Goal: Task Accomplishment & Management: Manage account settings

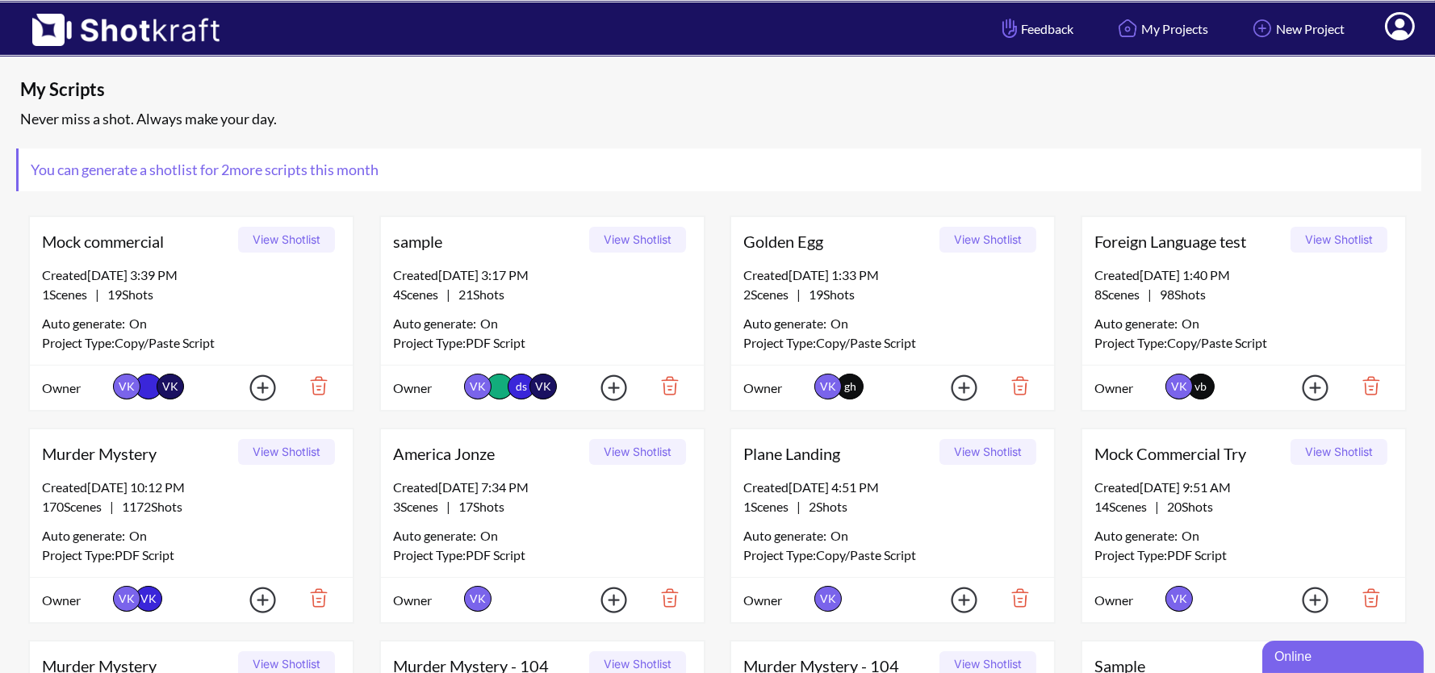
click at [1407, 28] on icon at bounding box center [1400, 26] width 30 height 28
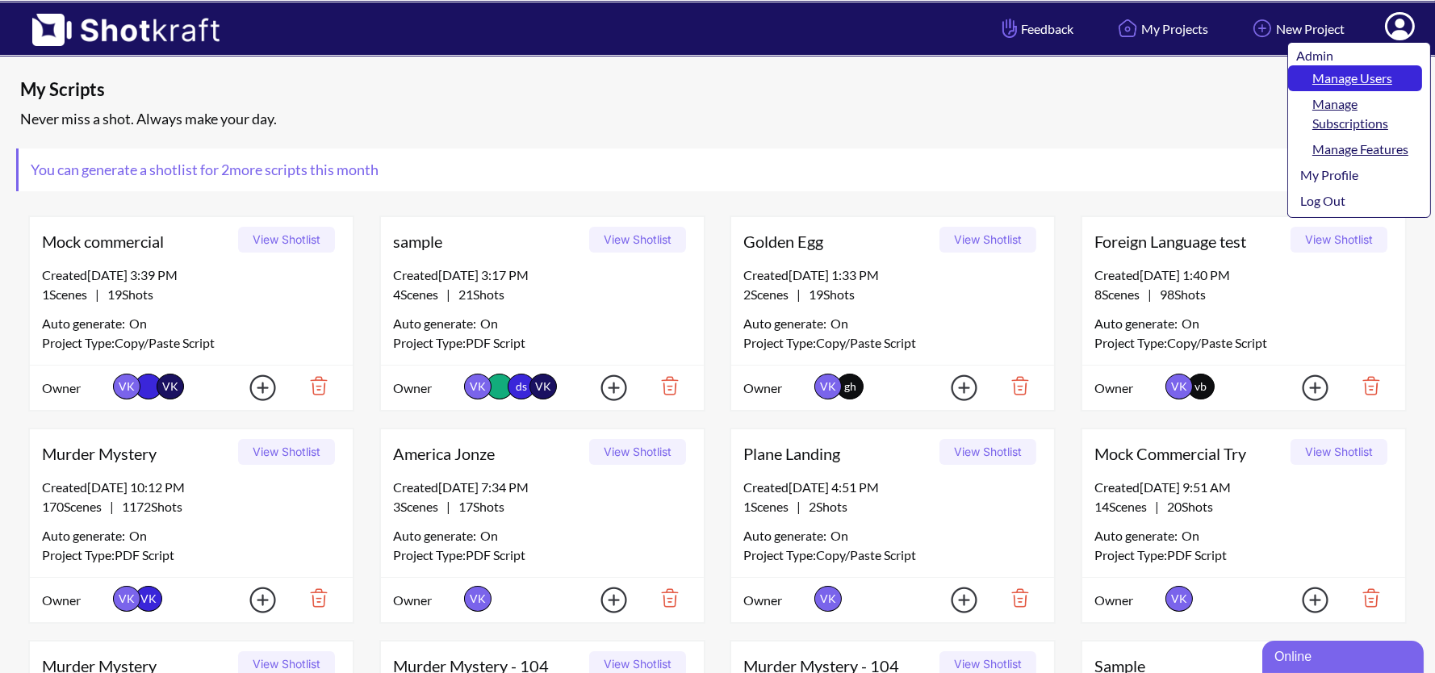
click at [1375, 78] on link "Manage Users" at bounding box center [1355, 78] width 134 height 26
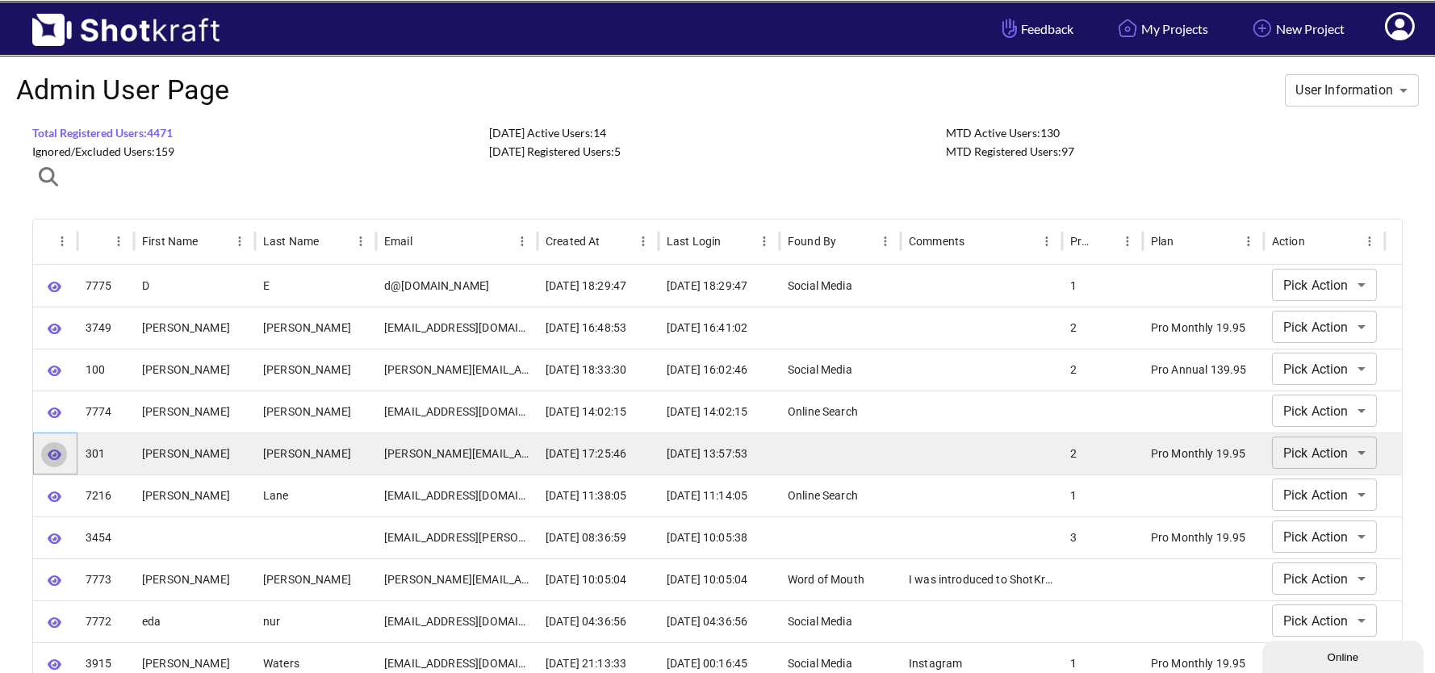
click at [59, 455] on icon "button" at bounding box center [55, 455] width 14 height 10
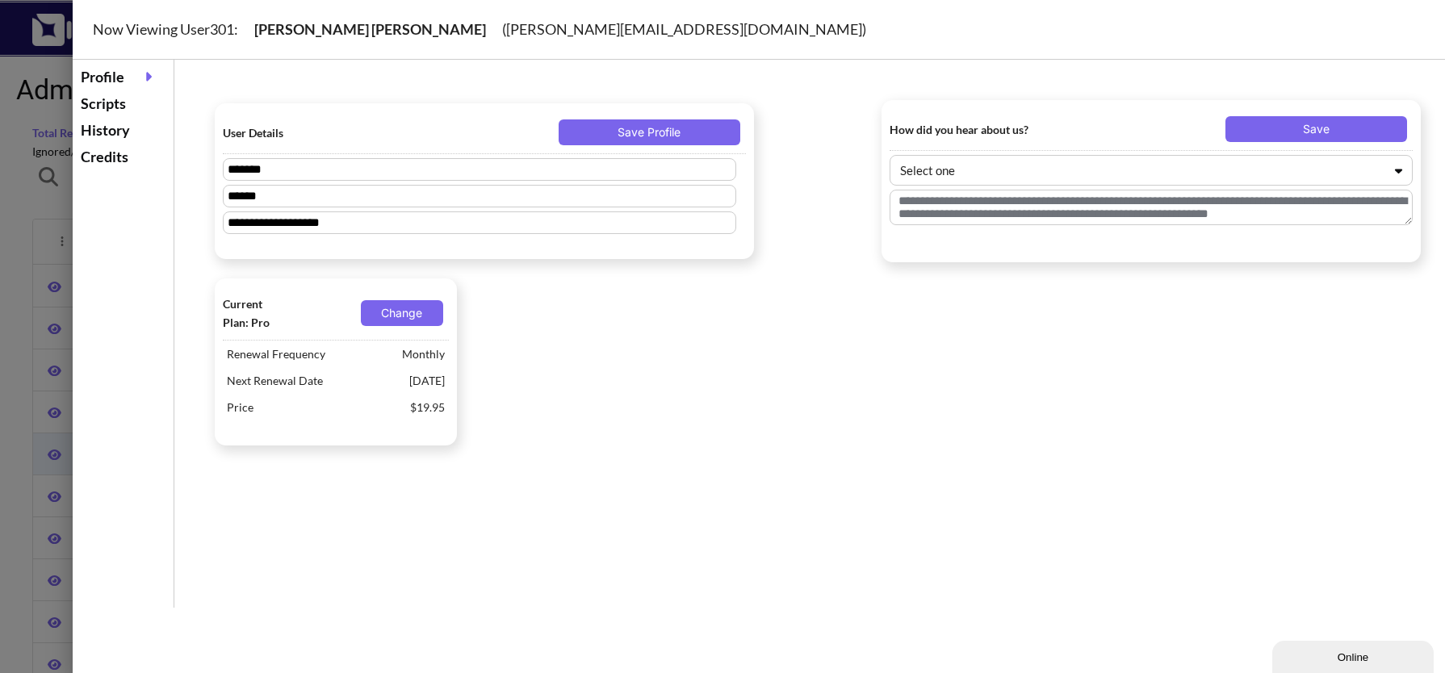
click at [116, 103] on div "Scripts" at bounding box center [123, 103] width 93 height 27
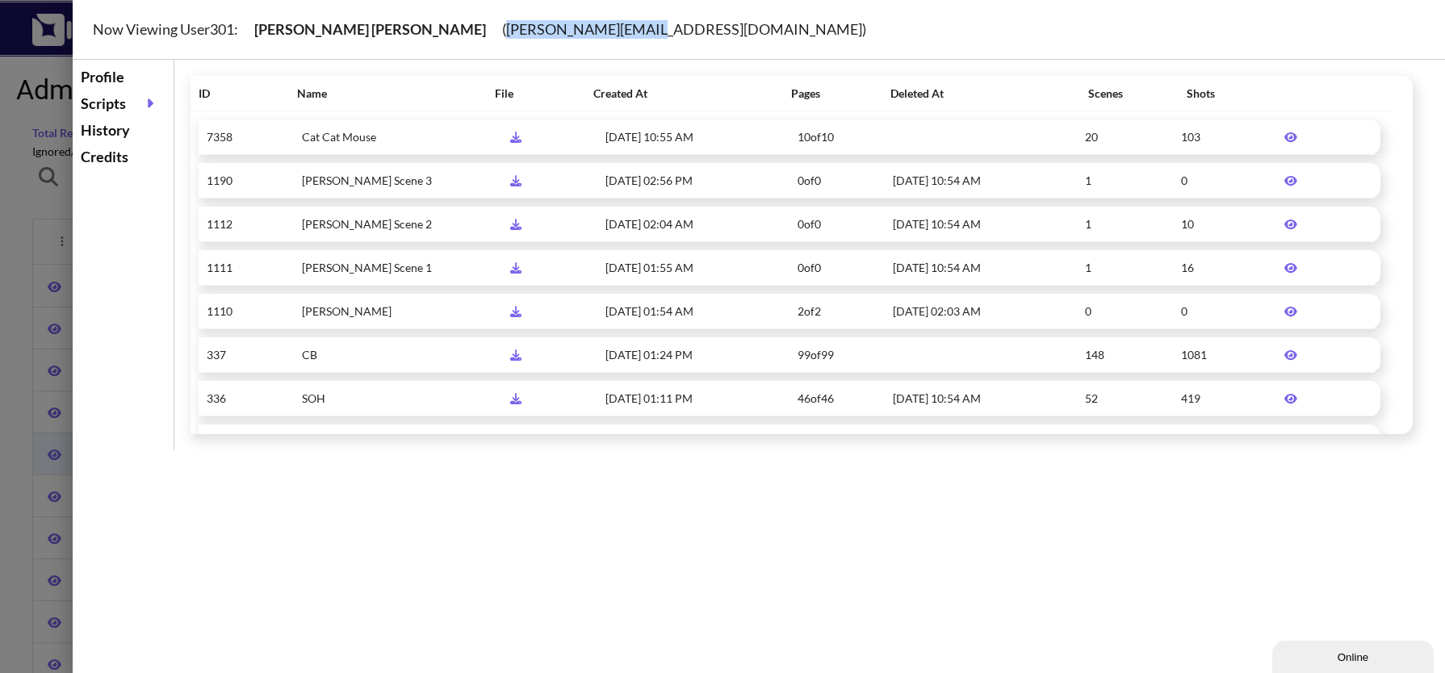
drag, startPoint x: 387, startPoint y: 31, endPoint x: 529, endPoint y: 36, distance: 142.1
click at [529, 36] on div "Now Viewing User 301 : Brandon Haynes ( Brandon@bhaynes.net )" at bounding box center [779, 30] width 1413 height 60
click at [26, 200] on div at bounding box center [725, 343] width 1450 height 686
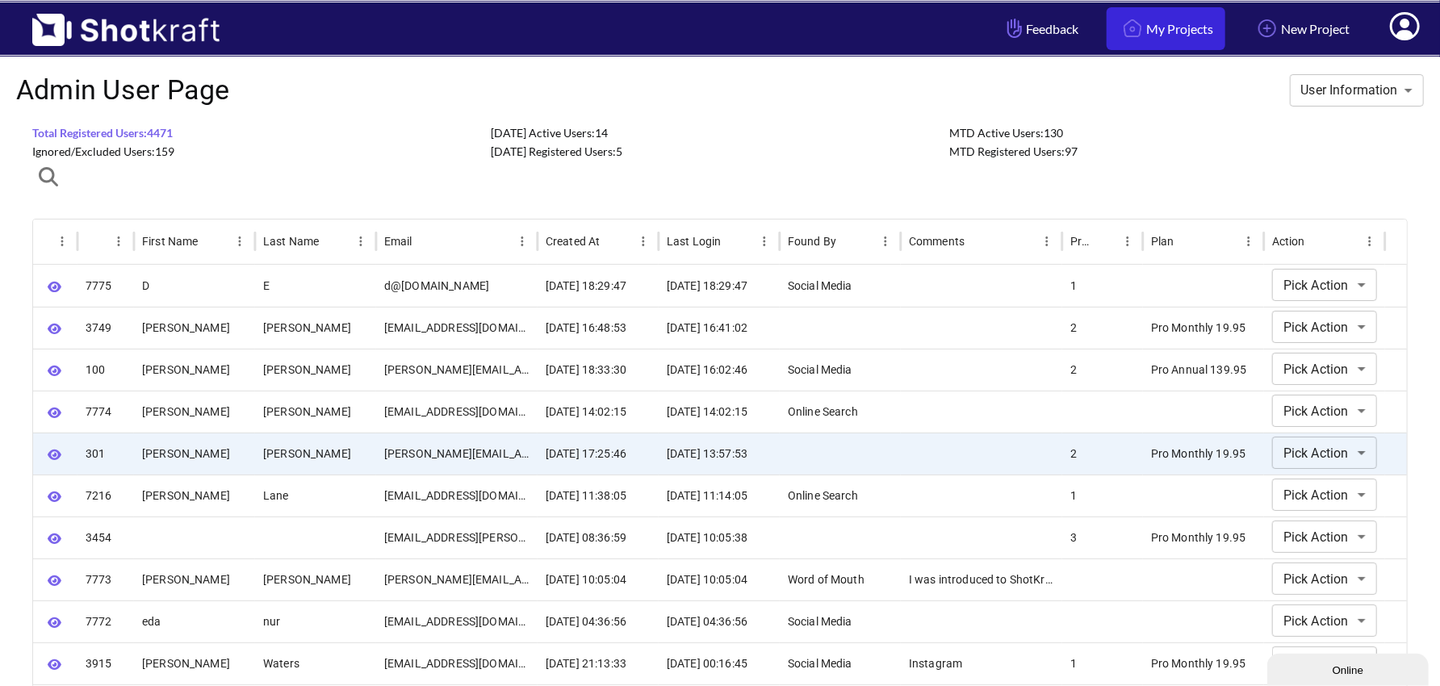
click at [1155, 42] on link "My Projects" at bounding box center [1166, 28] width 119 height 43
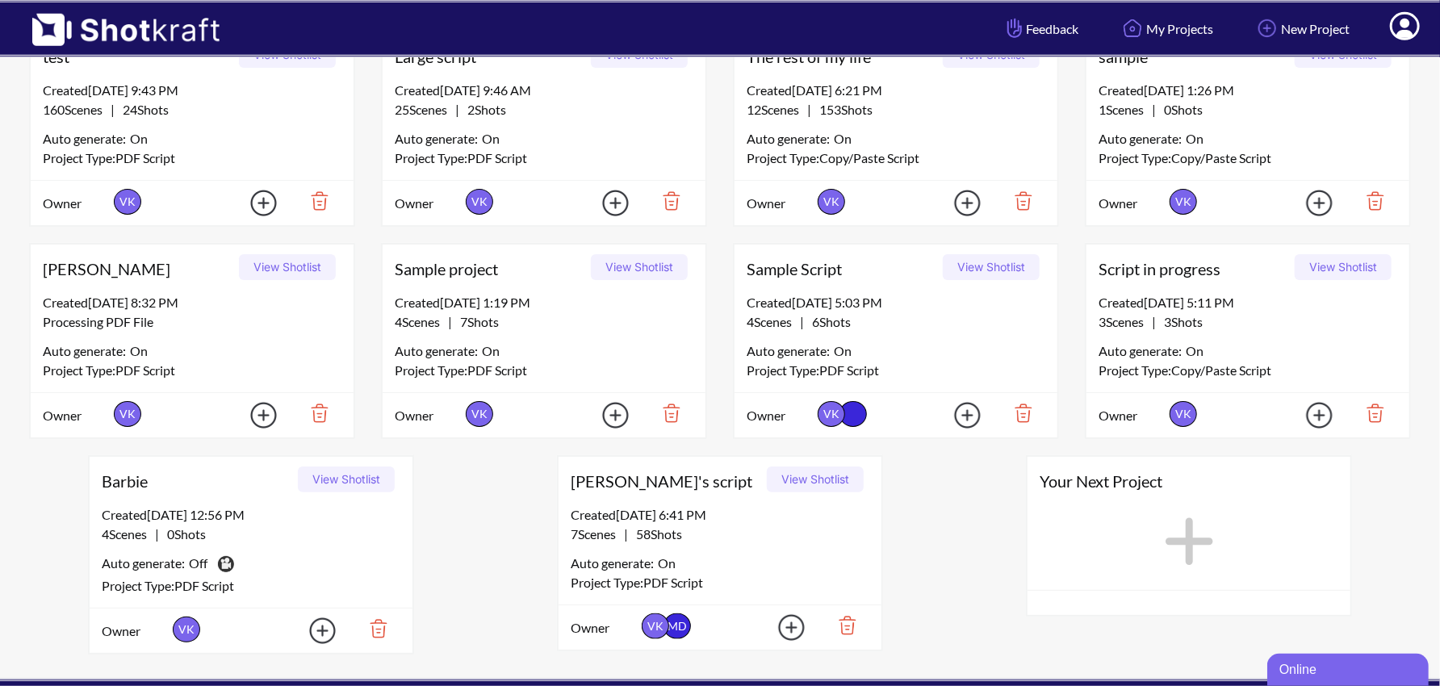
scroll to position [892, 0]
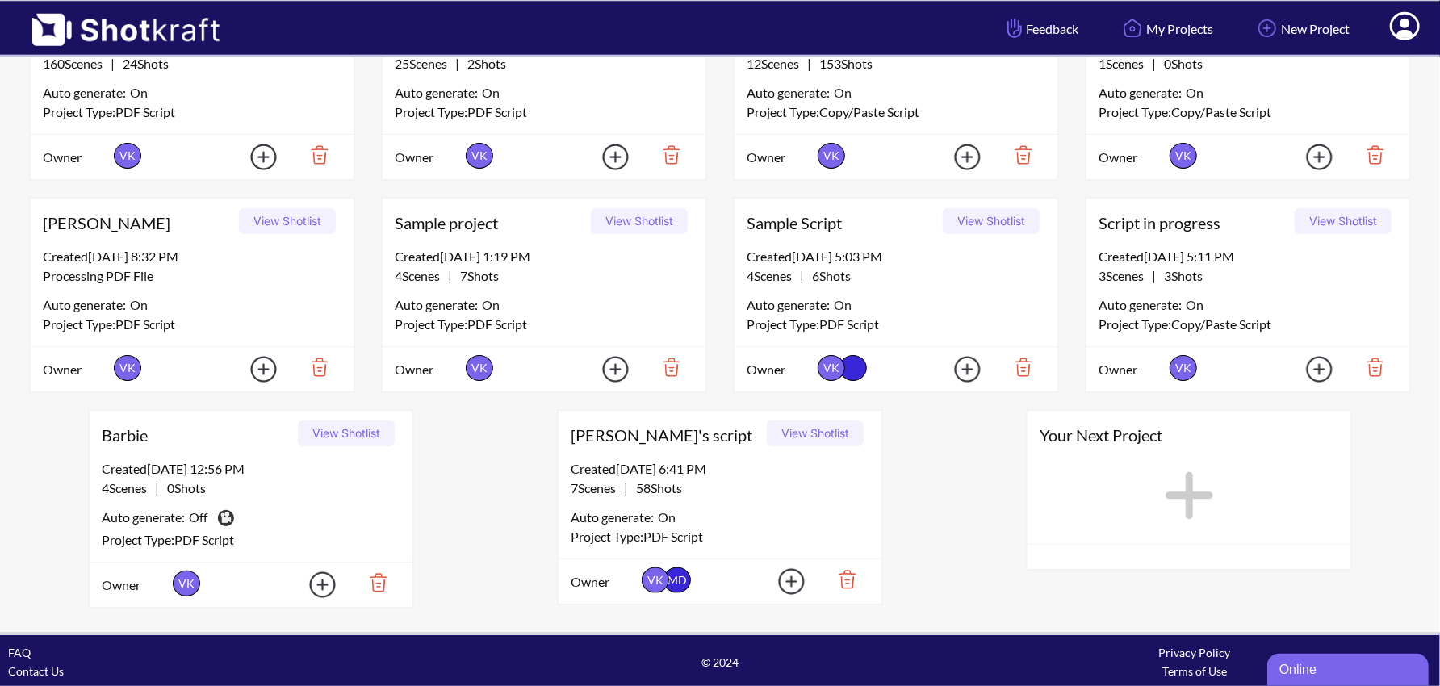
click at [358, 433] on button "View Shotlist" at bounding box center [346, 434] width 97 height 26
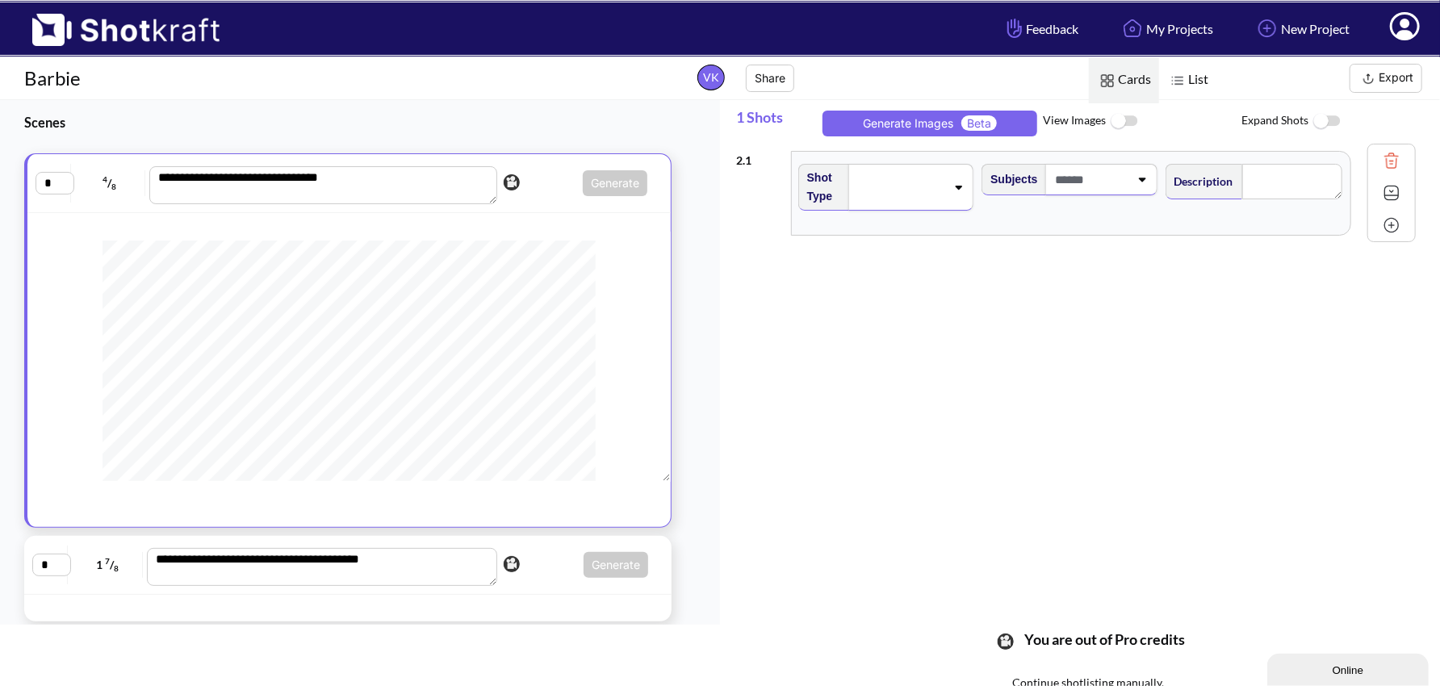
click at [782, 80] on button "Share" at bounding box center [770, 78] width 48 height 27
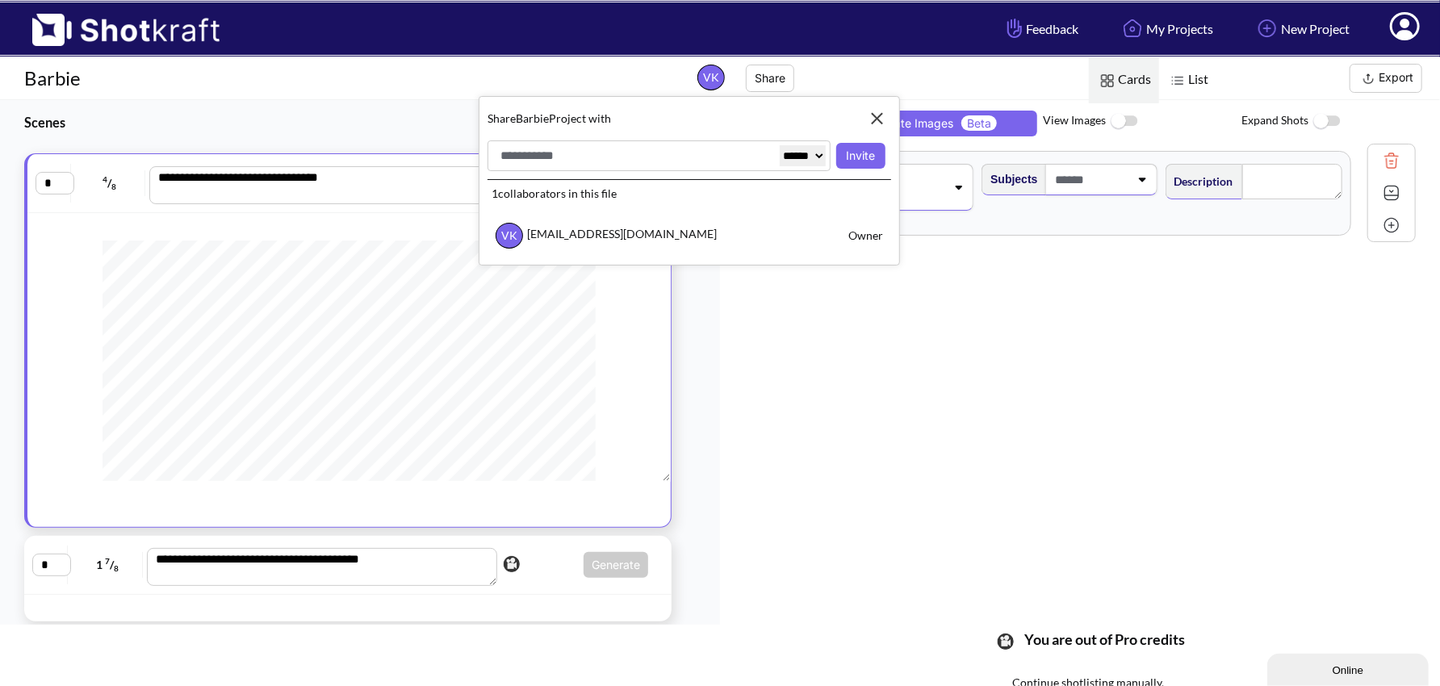
click at [822, 152] on select "****** ******" at bounding box center [803, 155] width 46 height 21
click at [796, 152] on select "****** ******" at bounding box center [803, 155] width 46 height 21
select select "******"
click at [655, 159] on input "text" at bounding box center [635, 155] width 279 height 21
type input "**********"
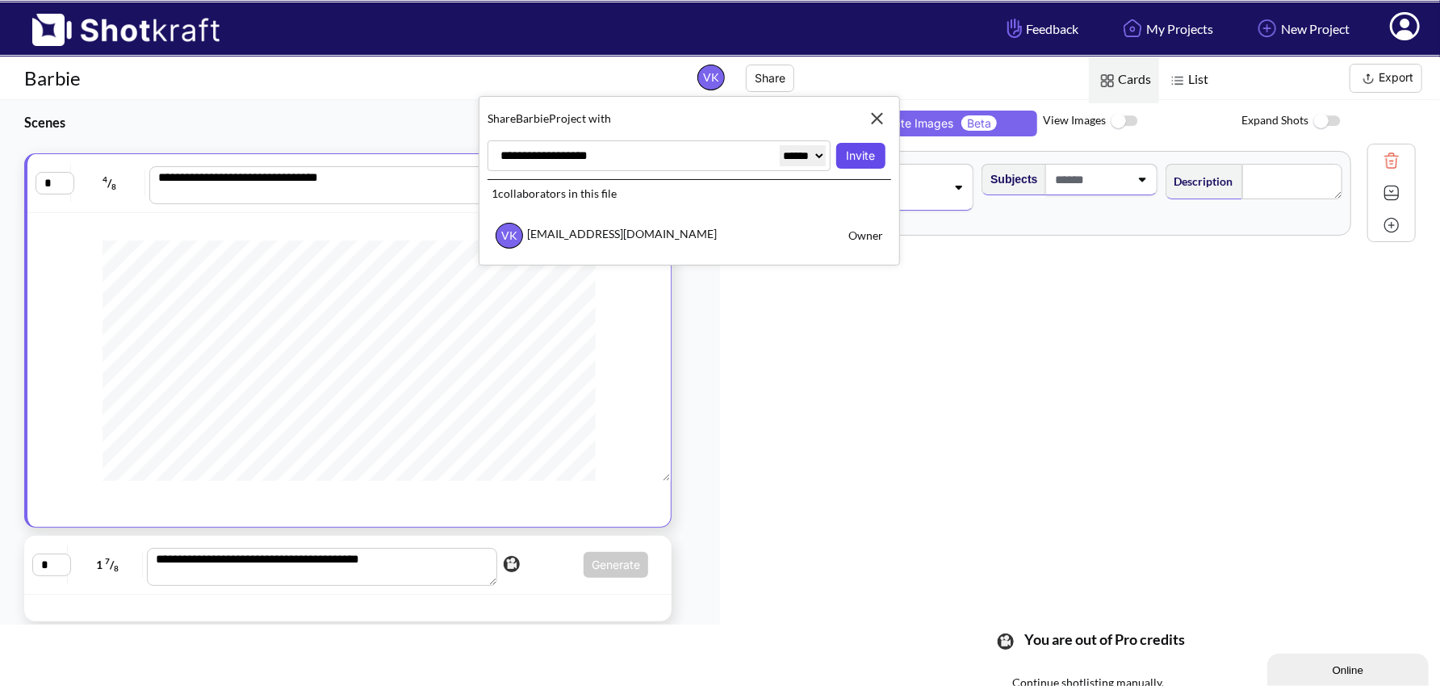
click at [859, 157] on button "Invite" at bounding box center [860, 156] width 49 height 26
select select "******"
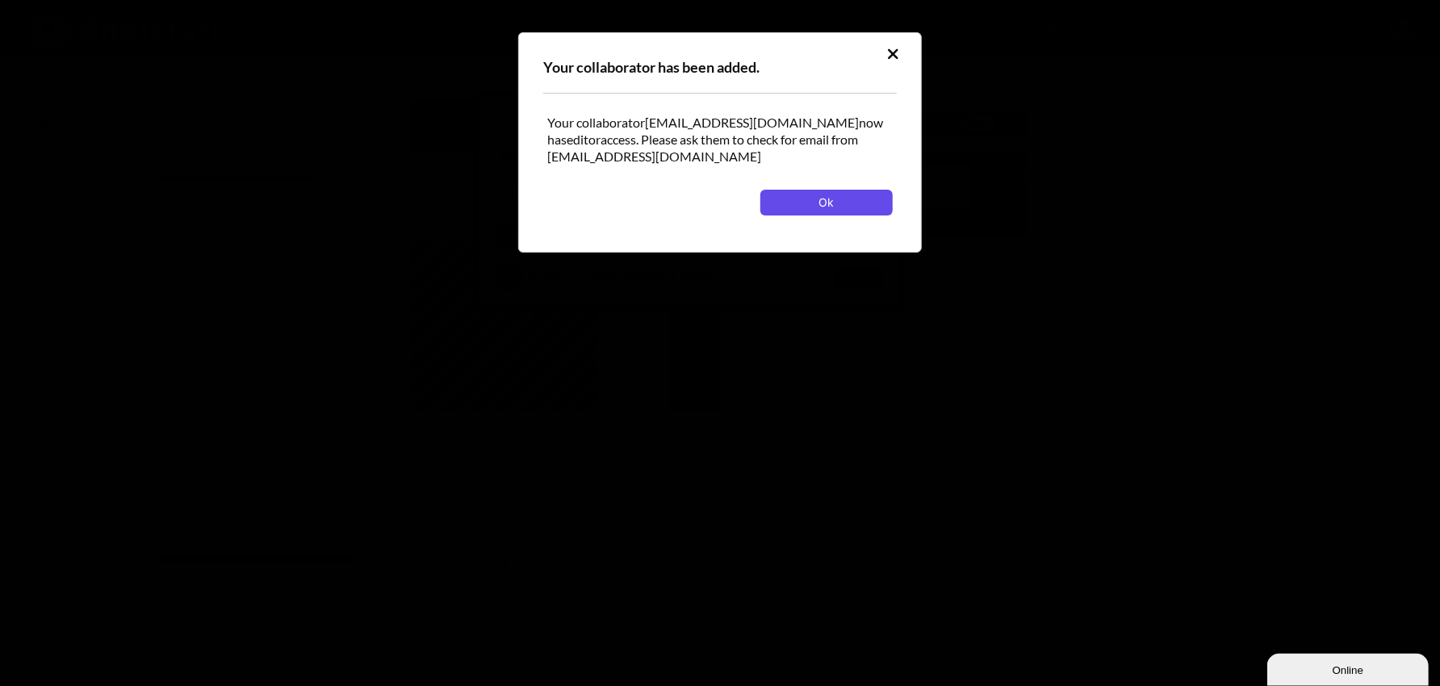
click at [818, 195] on button "Ok" at bounding box center [826, 203] width 132 height 26
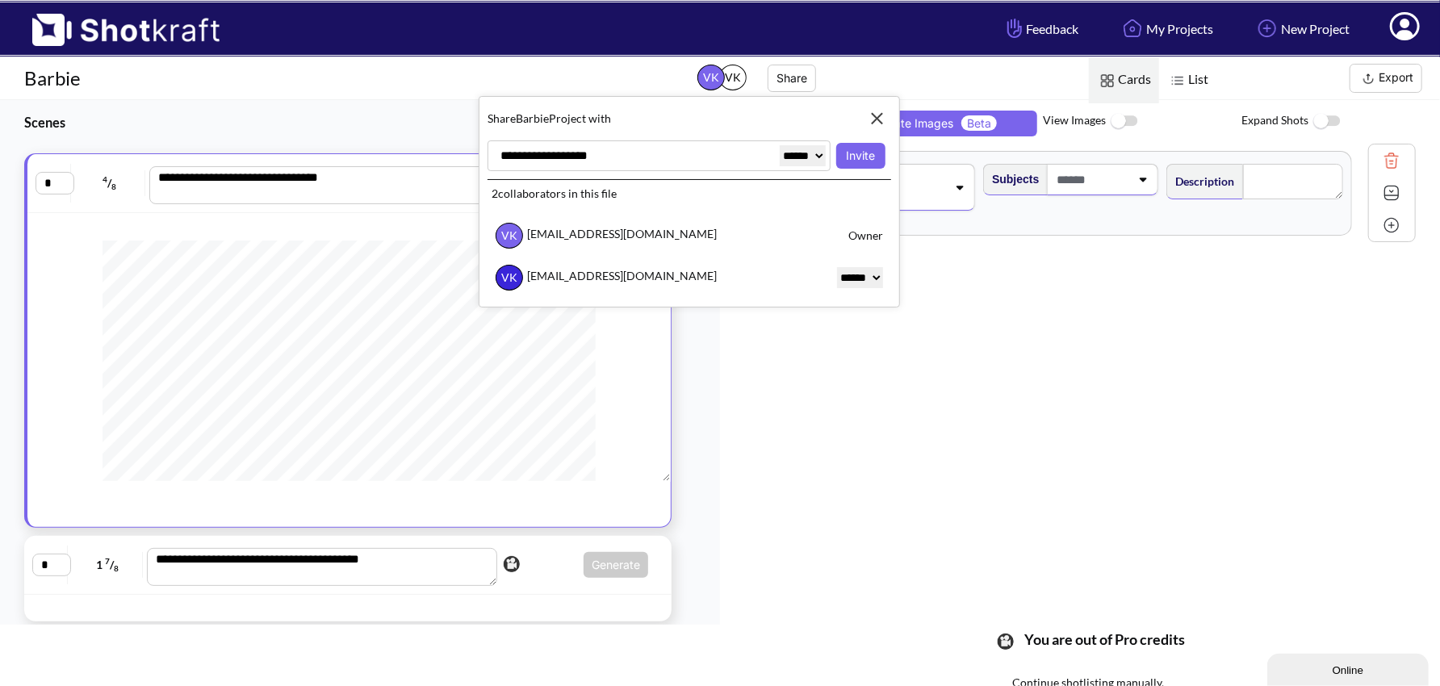
click at [1407, 29] on icon at bounding box center [1404, 28] width 17 height 19
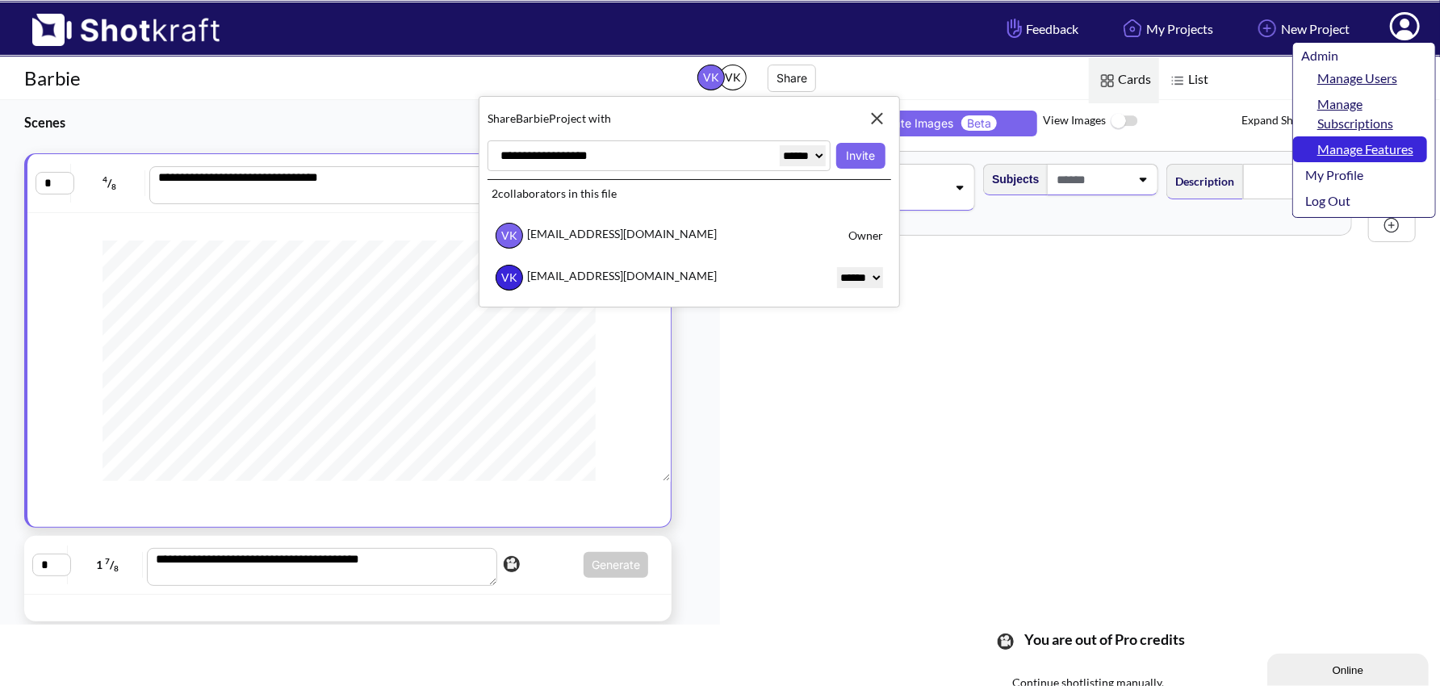
click at [1360, 157] on link "Manage Features" at bounding box center [1360, 149] width 134 height 26
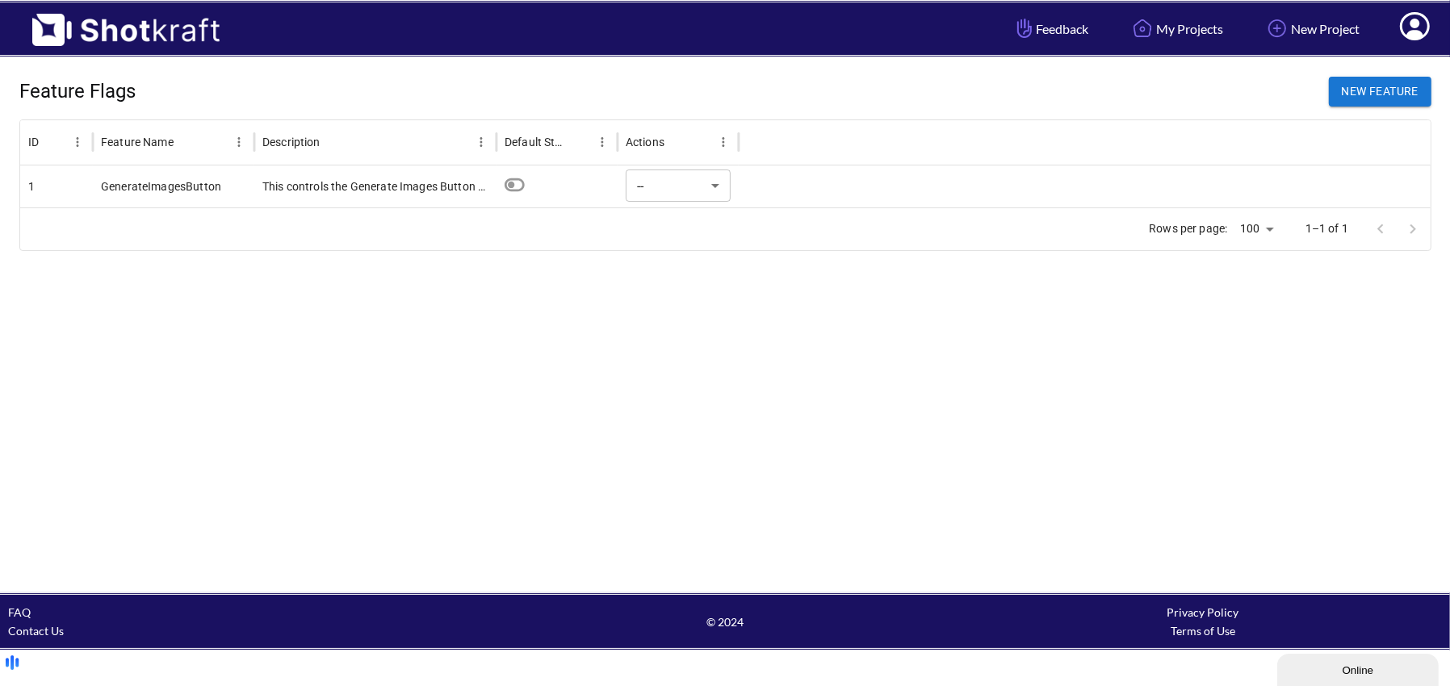
click at [835, 183] on div at bounding box center [1085, 186] width 692 height 42
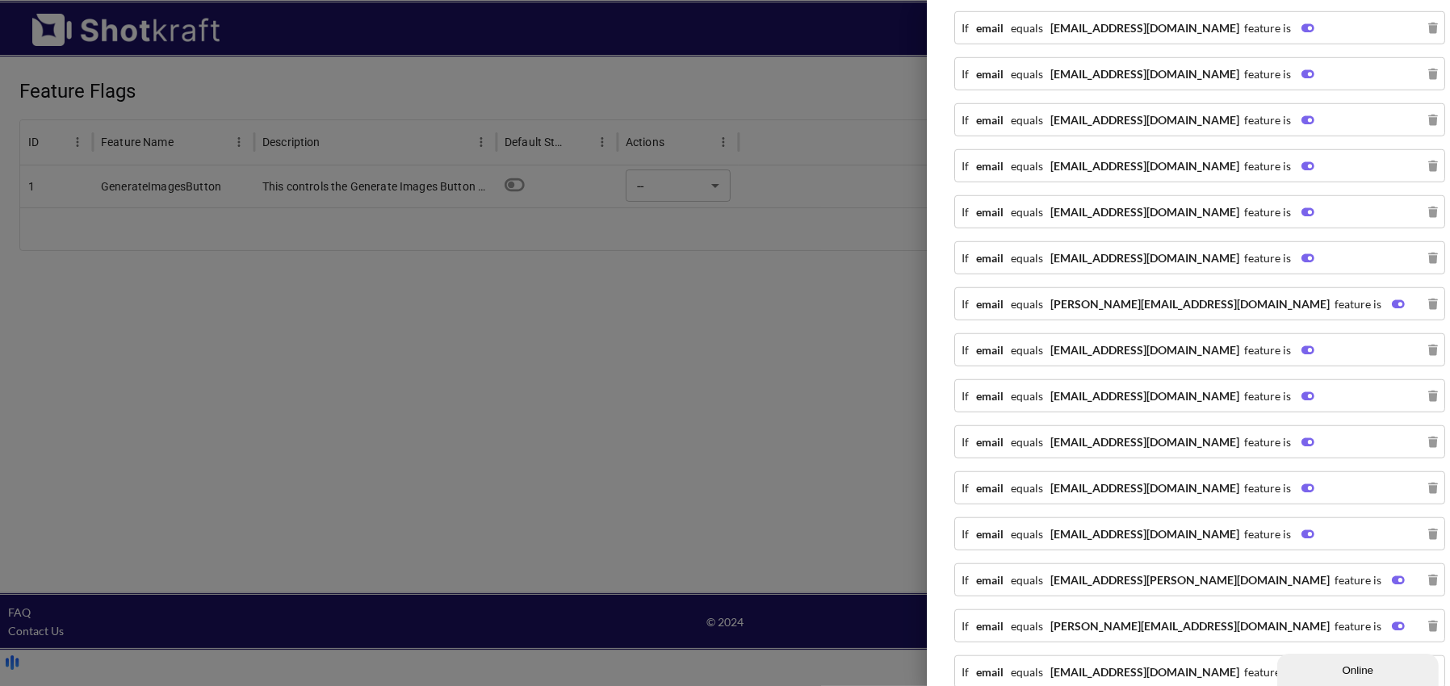
scroll to position [1291, 0]
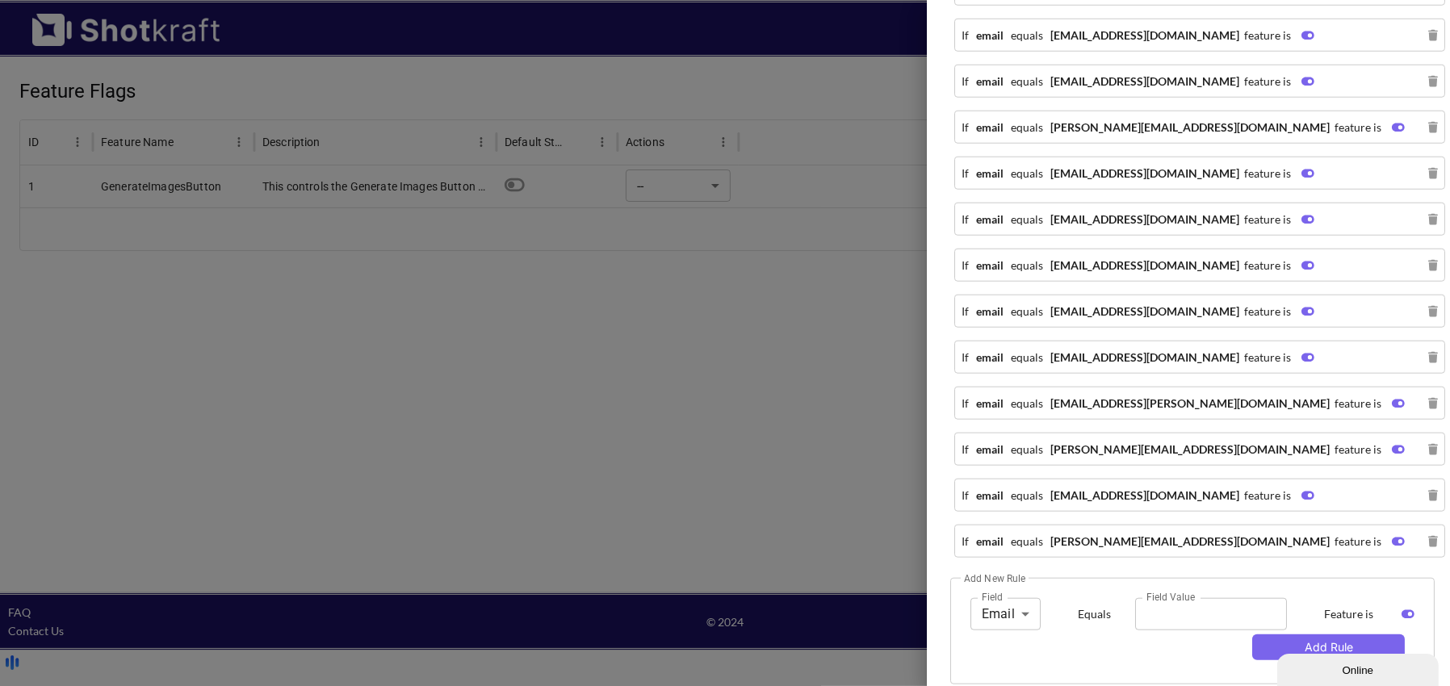
click at [1185, 598] on input "Field Value" at bounding box center [1211, 614] width 152 height 32
type input "**********"
click at [1277, 634] on button "Add Rule" at bounding box center [1328, 647] width 153 height 26
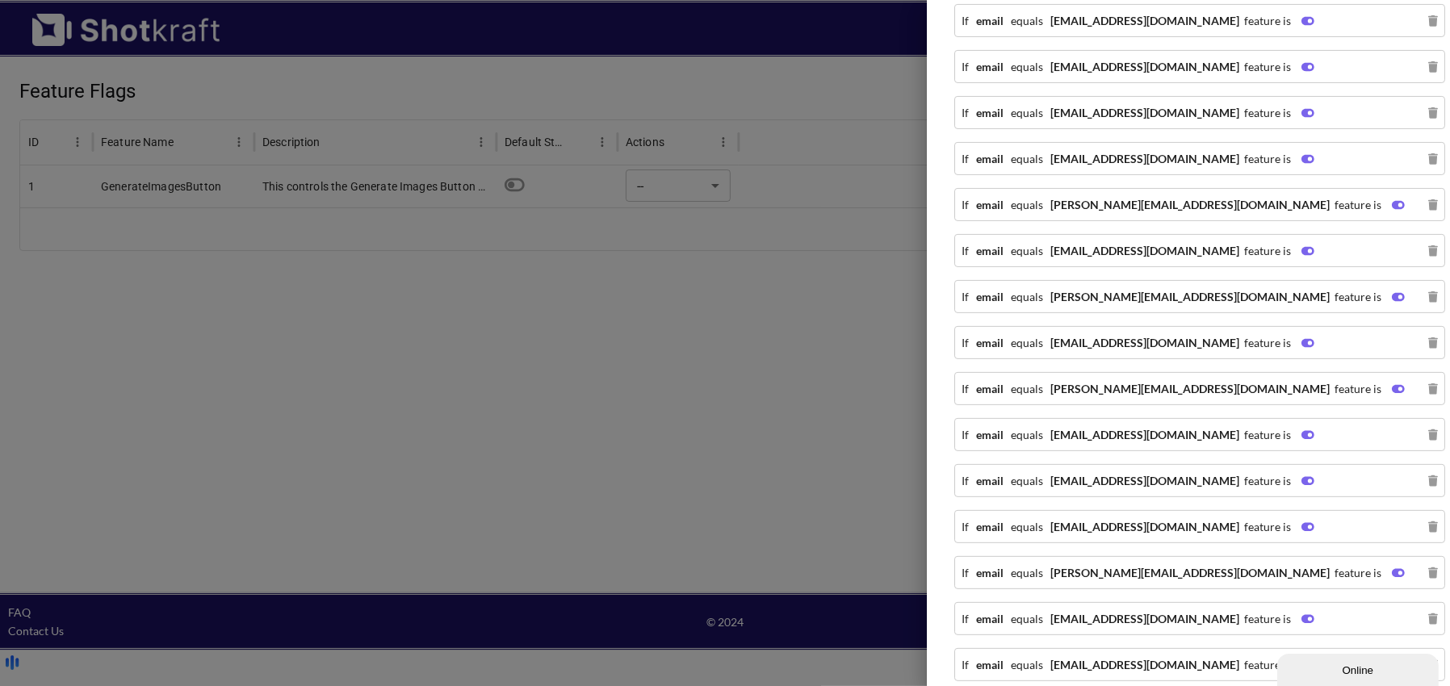
scroll to position [0, 0]
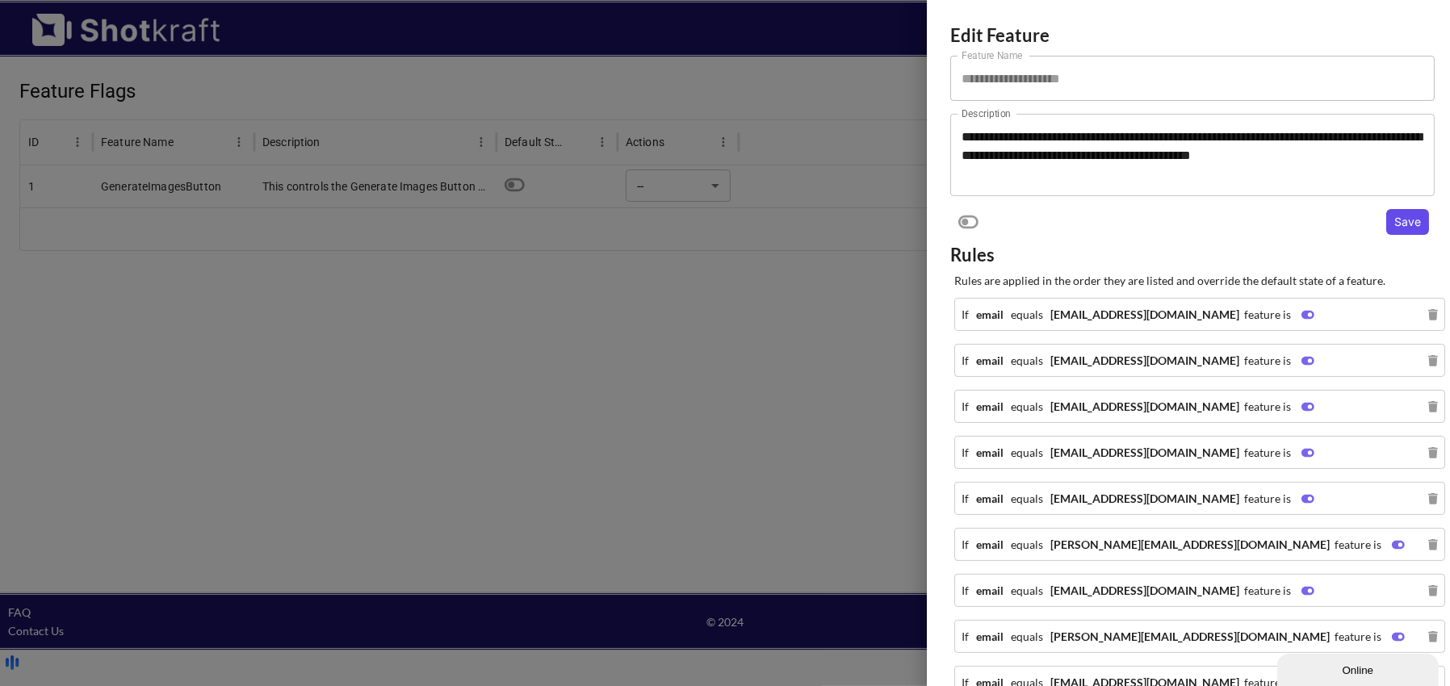
click at [1399, 224] on button "Save" at bounding box center [1407, 222] width 43 height 26
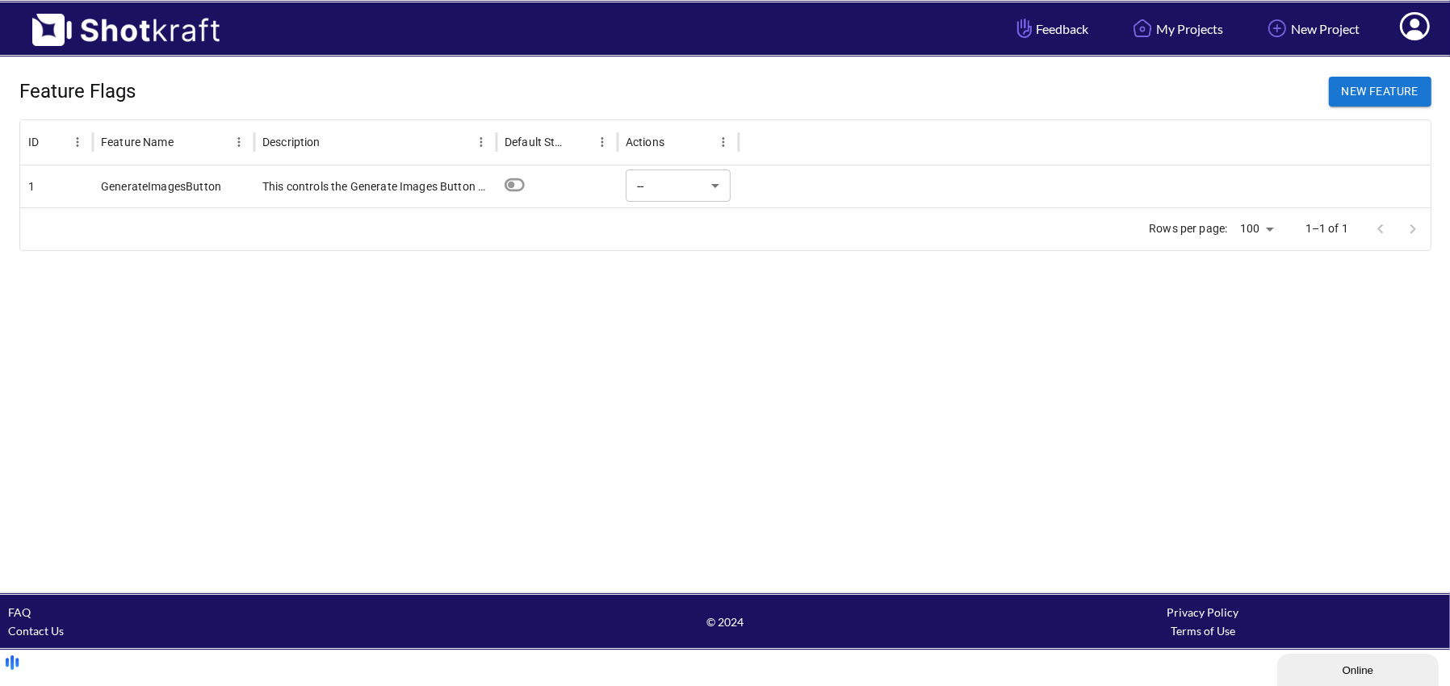
click at [1098, 172] on div at bounding box center [1085, 186] width 692 height 42
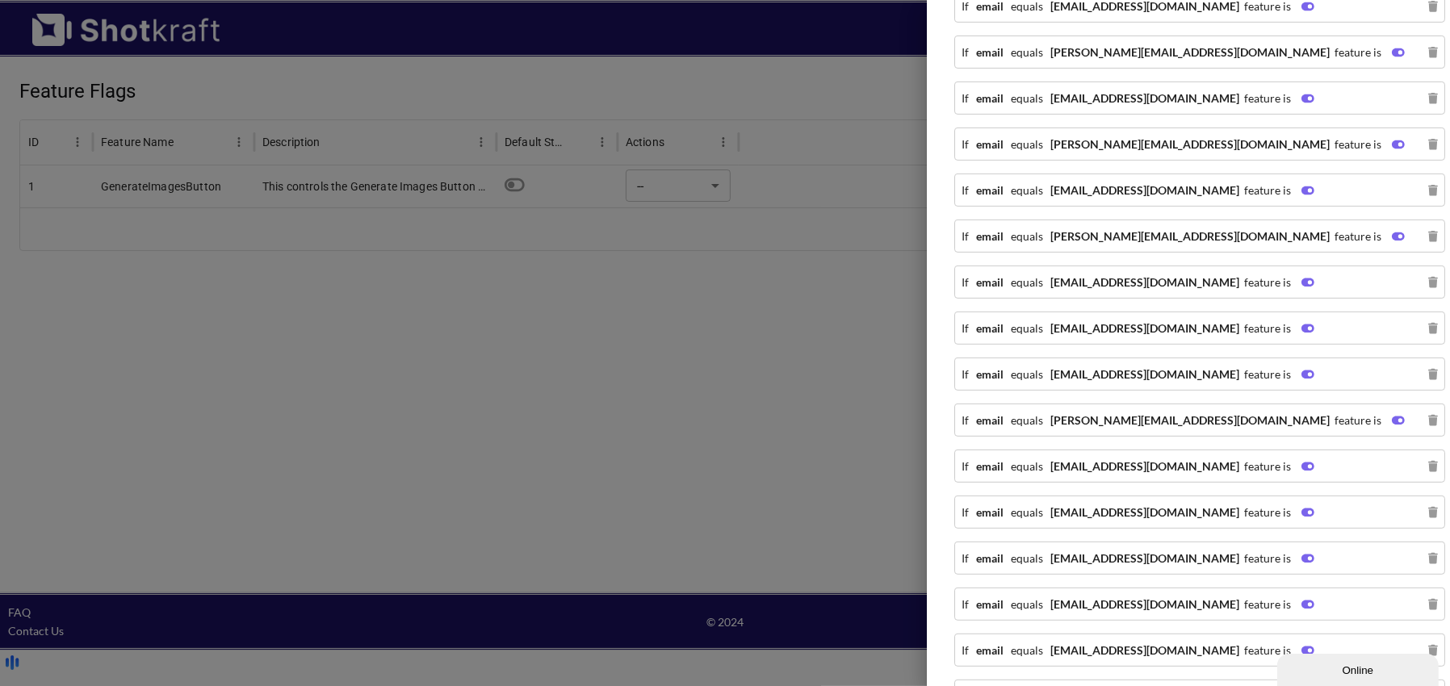
scroll to position [489, 0]
click at [778, 71] on div at bounding box center [725, 343] width 1450 height 686
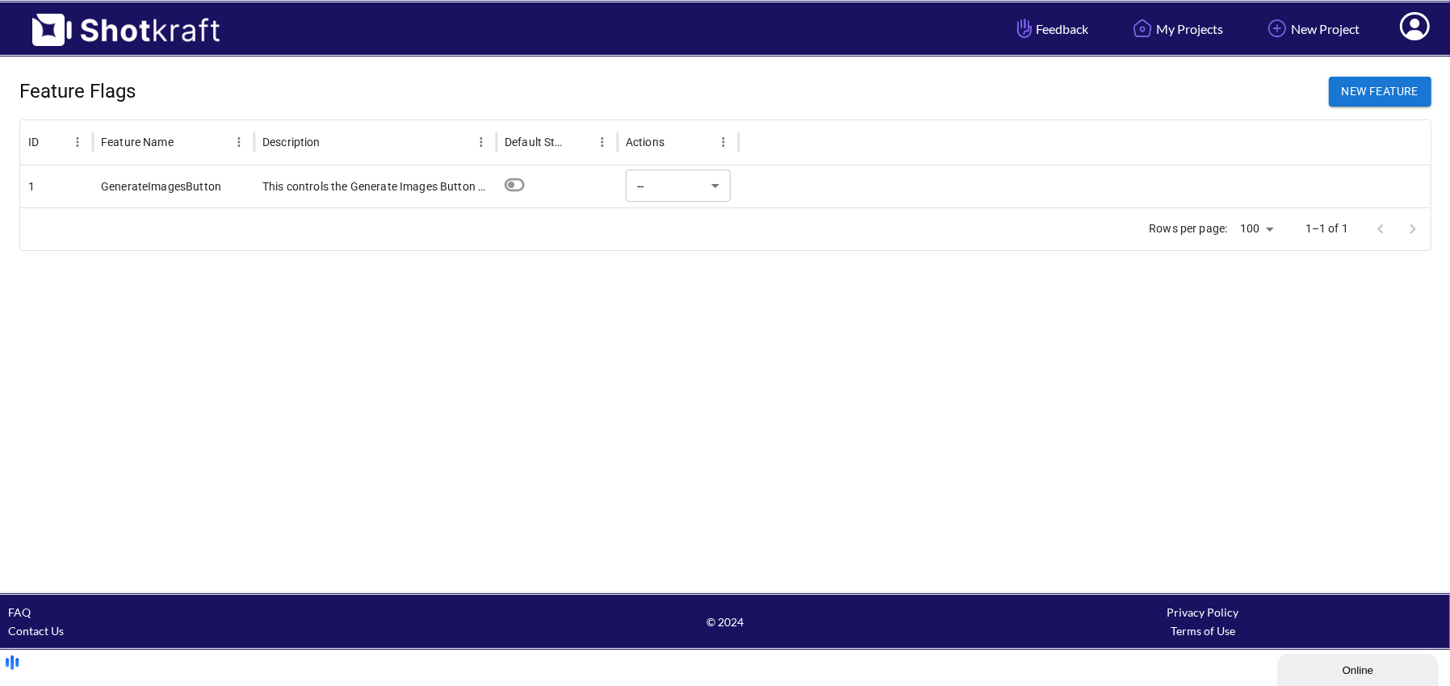
click at [1424, 31] on icon at bounding box center [1415, 26] width 30 height 28
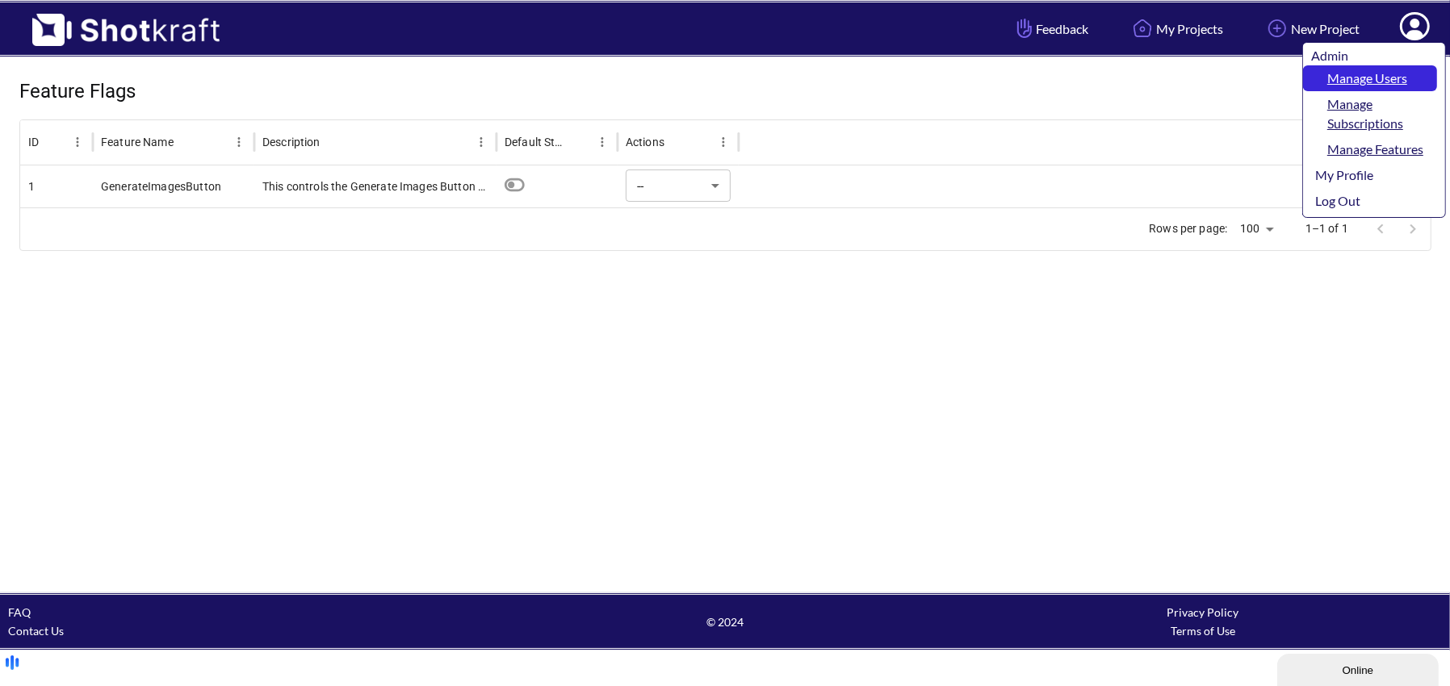
click at [1388, 73] on link "Manage Users" at bounding box center [1370, 78] width 134 height 26
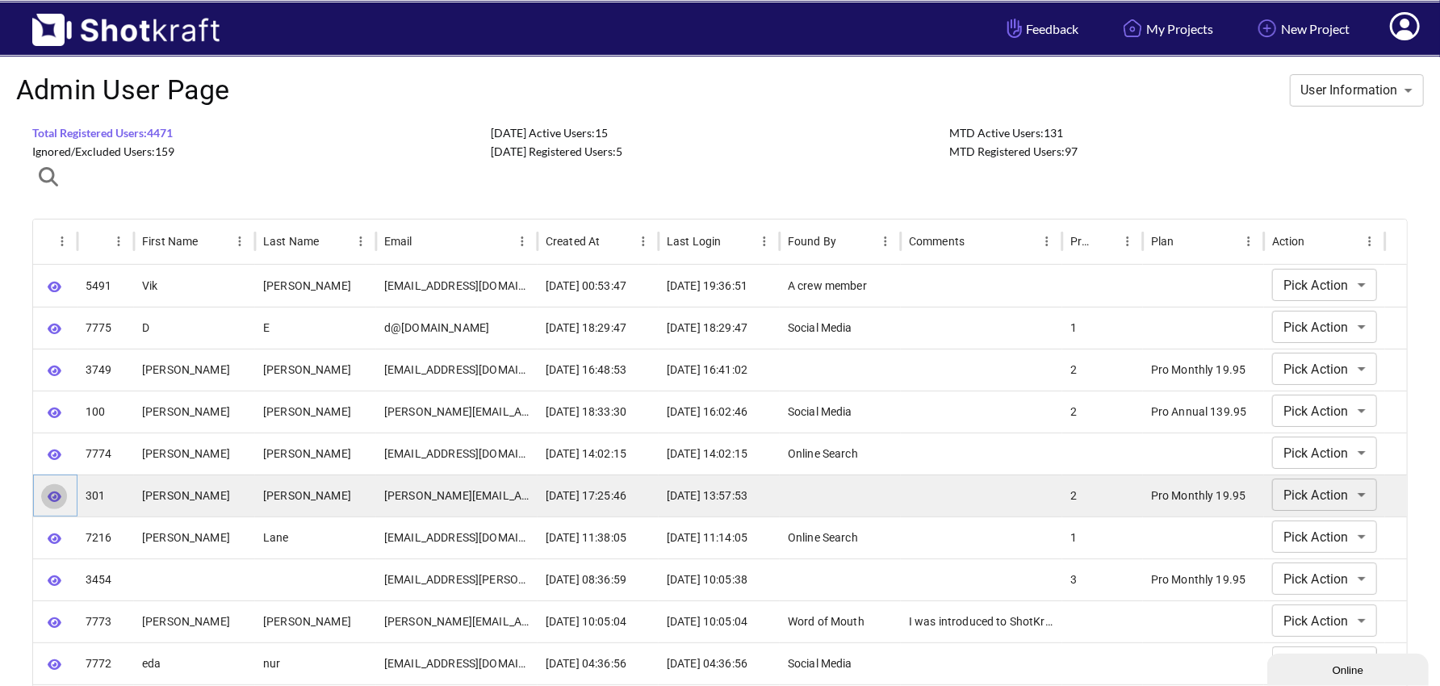
click at [53, 499] on icon "button" at bounding box center [55, 497] width 14 height 10
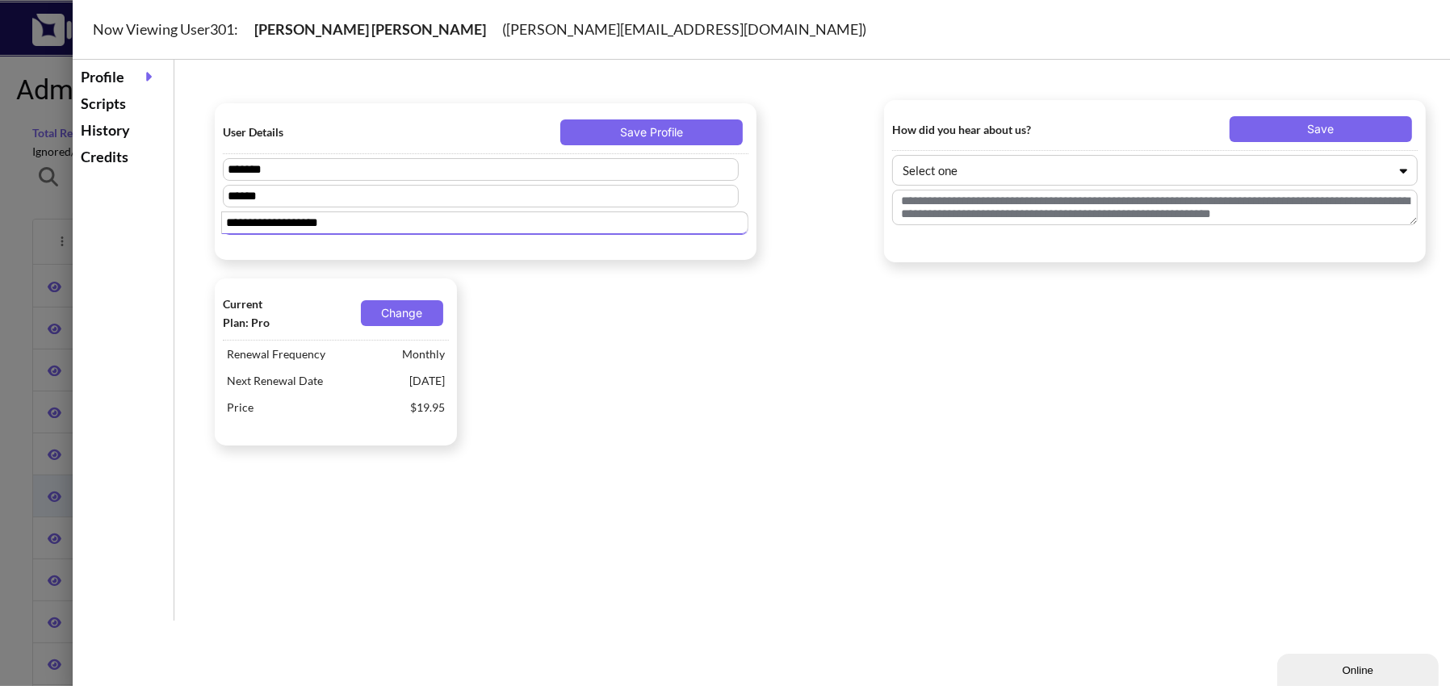
click at [236, 223] on input "**********" at bounding box center [484, 222] width 527 height 23
click at [232, 226] on input "**********" at bounding box center [484, 222] width 527 height 23
click at [232, 225] on input "**********" at bounding box center [484, 222] width 527 height 23
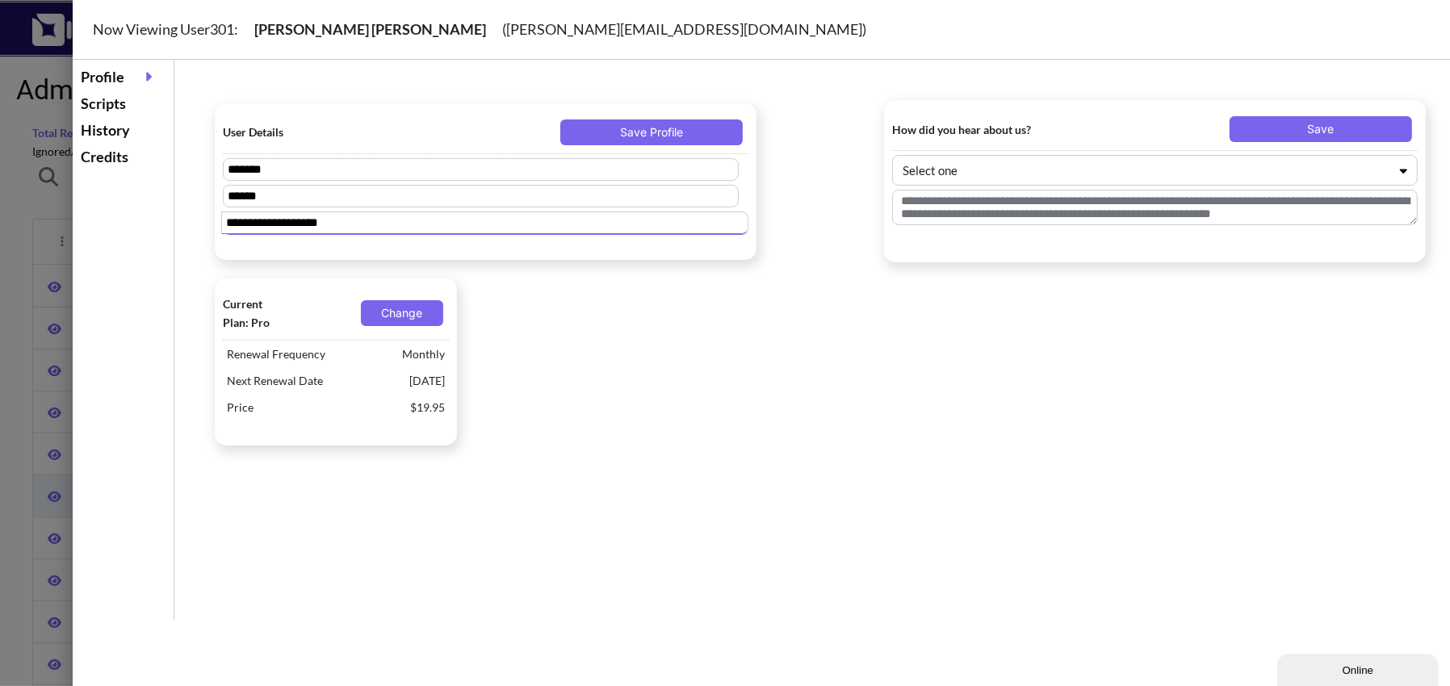
click at [232, 225] on input "**********" at bounding box center [484, 222] width 527 height 23
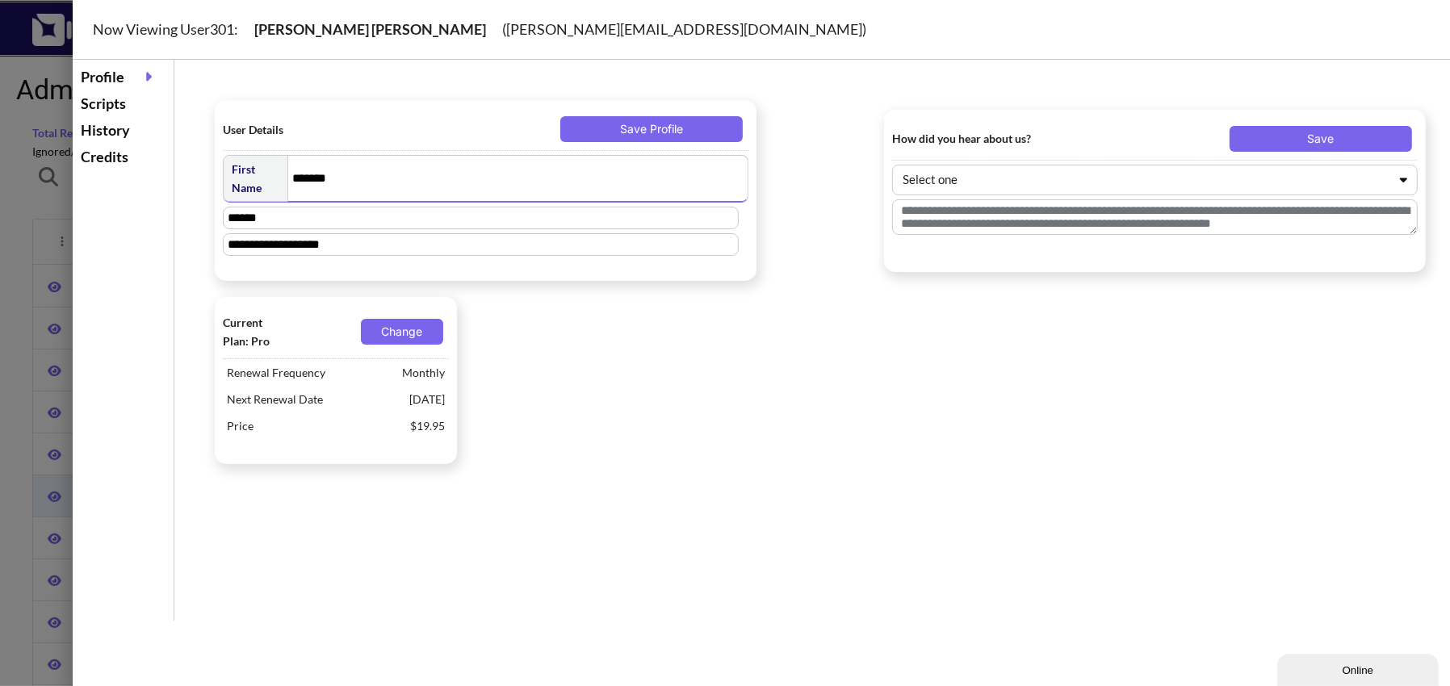
click at [300, 171] on input "*******" at bounding box center [517, 178] width 461 height 47
click at [303, 217] on input "******" at bounding box center [516, 205] width 463 height 47
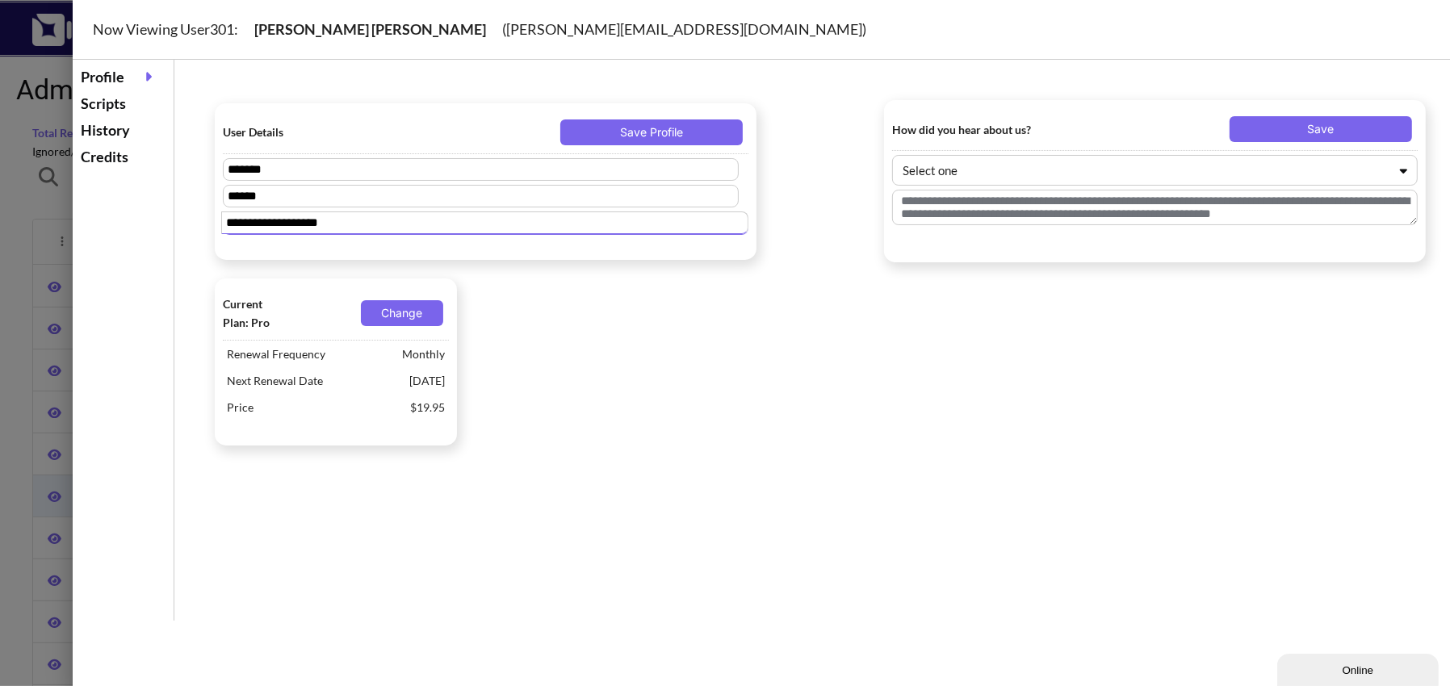
click at [320, 245] on div "**********" at bounding box center [486, 181] width 542 height 157
click at [301, 224] on input "**********" at bounding box center [484, 222] width 527 height 23
click at [661, 381] on div "Current Plan: Pro Change Renewal Frequency Monthly Next Renewal Date [DATE] Pri…" at bounding box center [820, 361] width 1227 height 183
click at [42, 218] on div at bounding box center [725, 343] width 1450 height 686
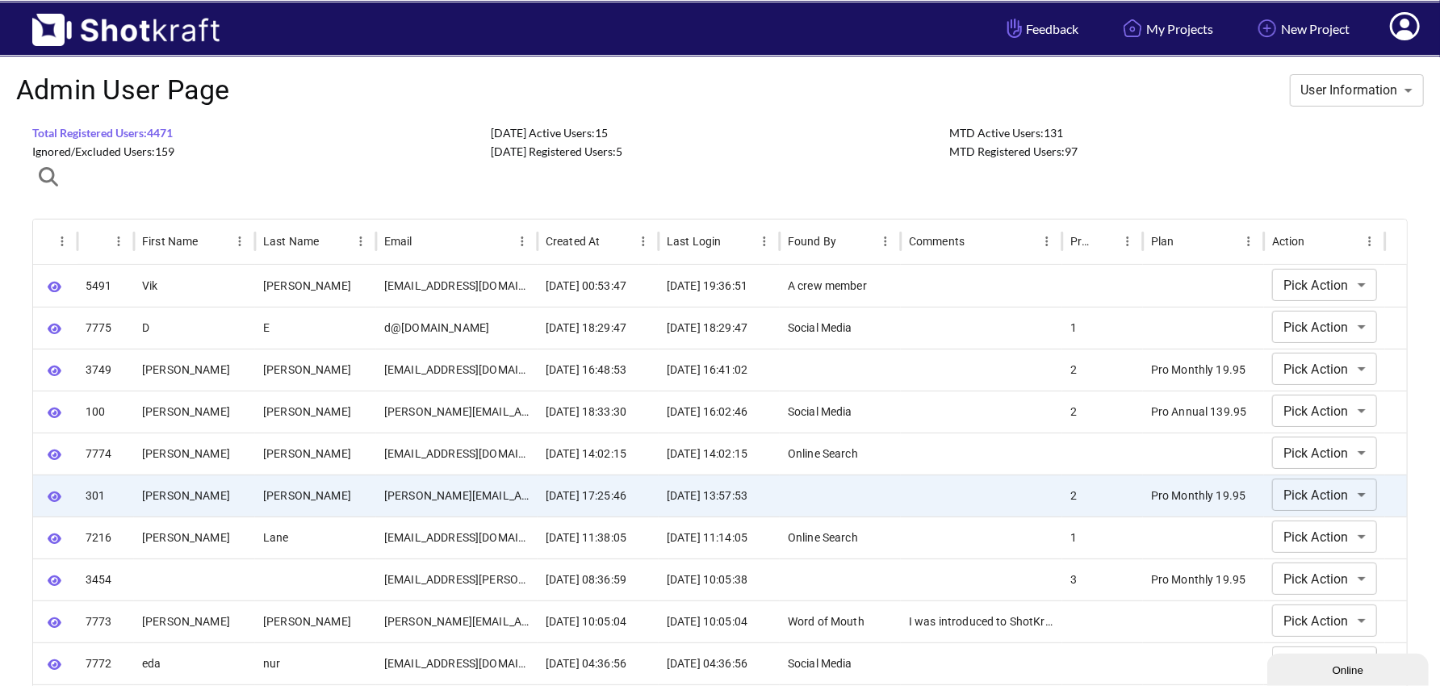
click at [1408, 28] on icon at bounding box center [1405, 26] width 30 height 28
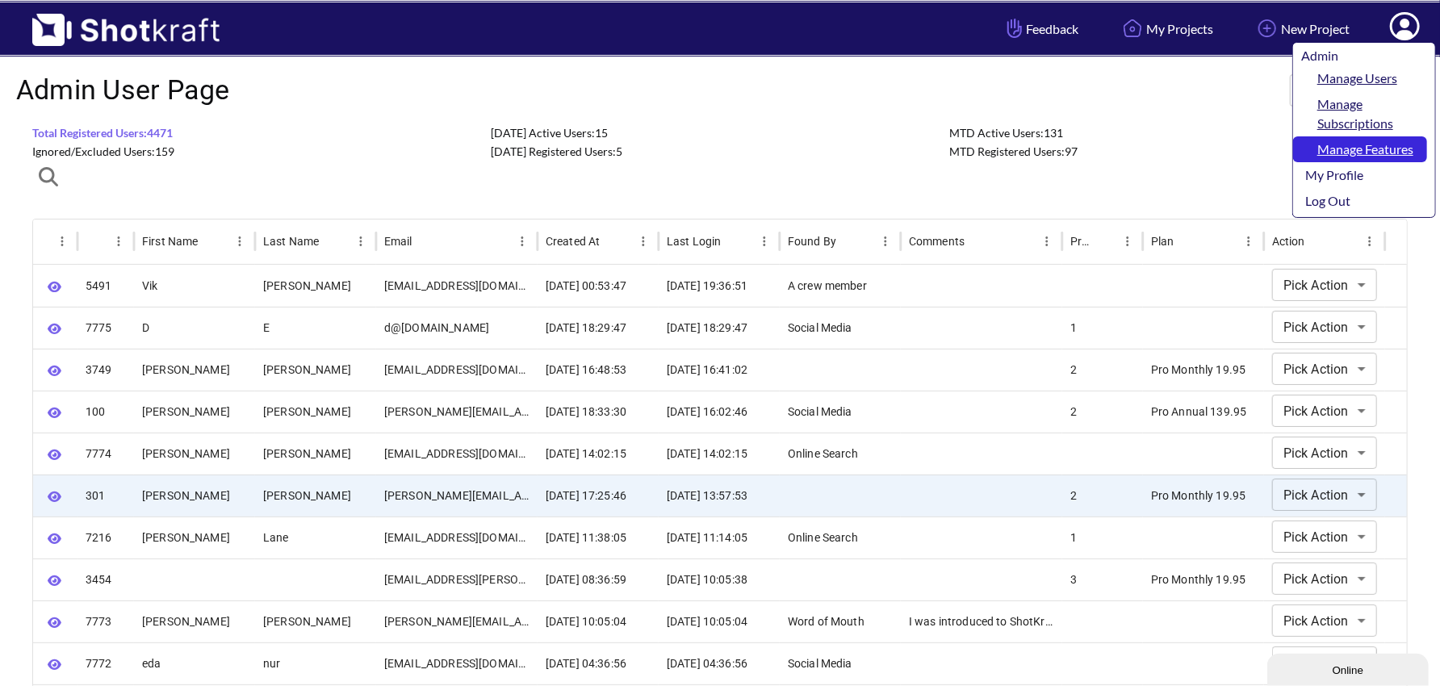
click at [1362, 156] on link "Manage Features" at bounding box center [1360, 149] width 134 height 26
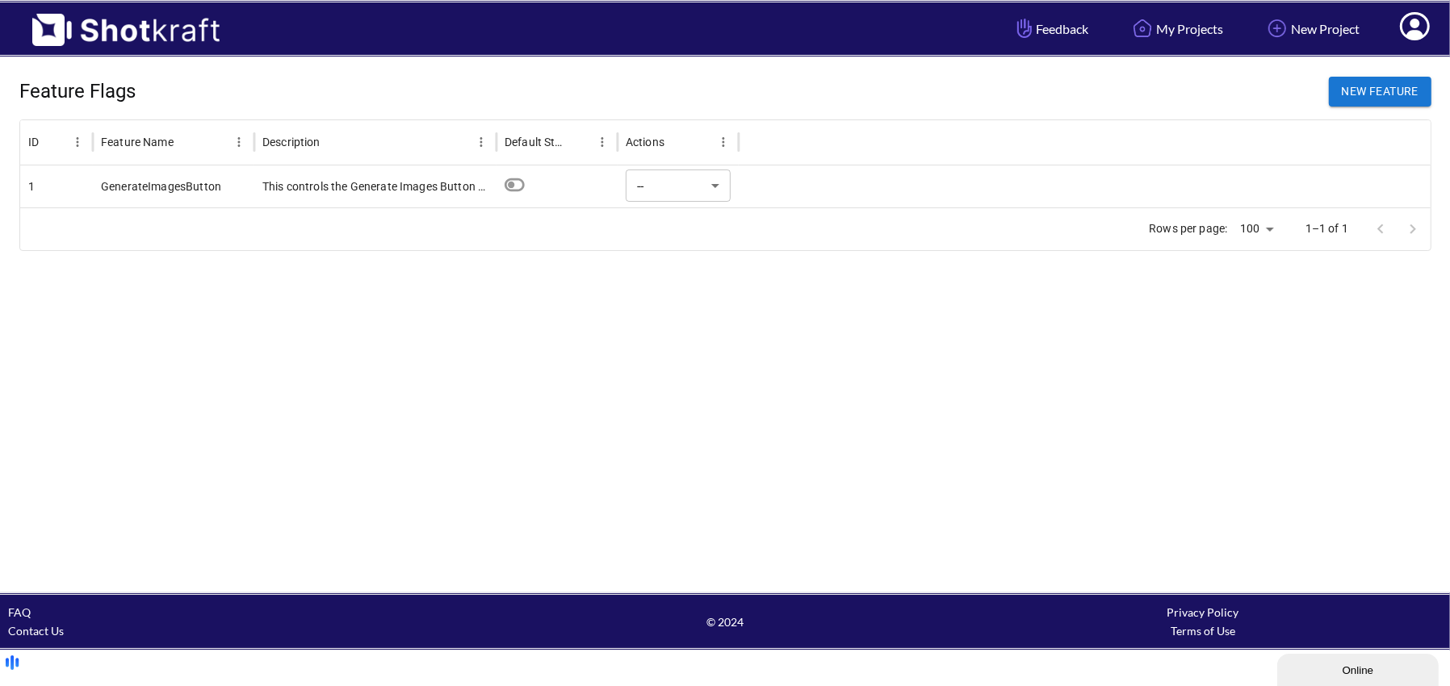
click at [983, 189] on div at bounding box center [1085, 186] width 692 height 42
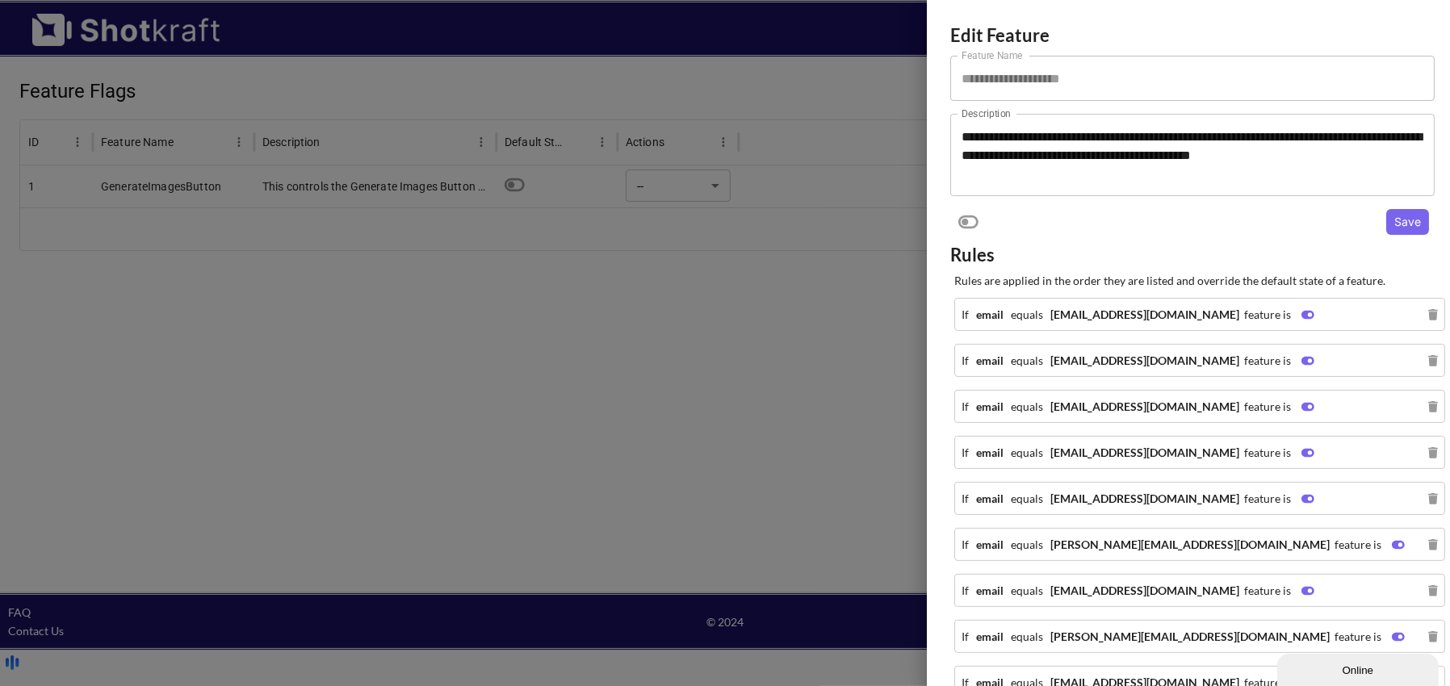
scroll to position [560, 0]
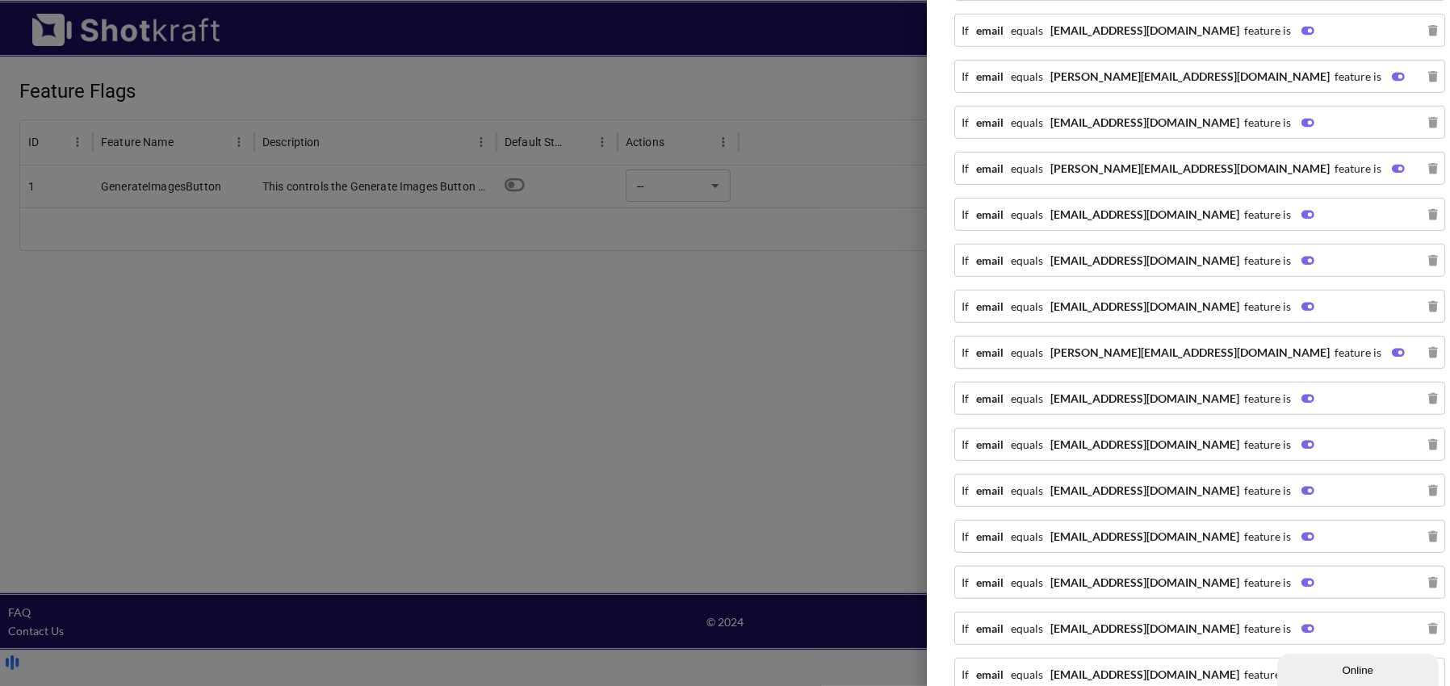
click at [1091, 345] on strong "[PERSON_NAME][EMAIL_ADDRESS][DOMAIN_NAME]" at bounding box center [1189, 352] width 279 height 14
click at [1050, 345] on strong "[PERSON_NAME][EMAIL_ADDRESS][DOMAIN_NAME]" at bounding box center [1189, 352] width 279 height 14
drag, startPoint x: 1040, startPoint y: 345, endPoint x: 1154, endPoint y: 347, distance: 113.8
click at [1154, 347] on div "If email equals [PERSON_NAME][EMAIL_ADDRESS][DOMAIN_NAME] feature is" at bounding box center [1182, 352] width 443 height 19
copy strong "[PERSON_NAME][EMAIL_ADDRESS][DOMAIN_NAME]"
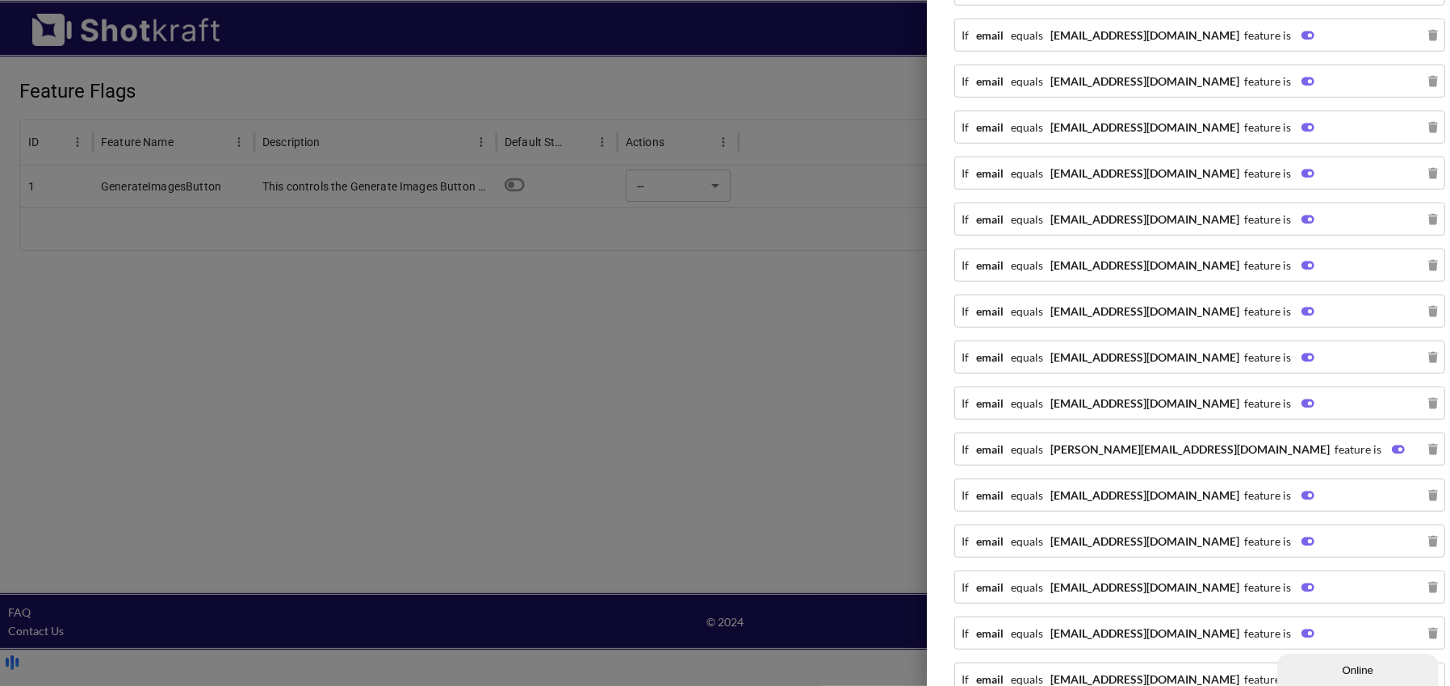
scroll to position [1337, 0]
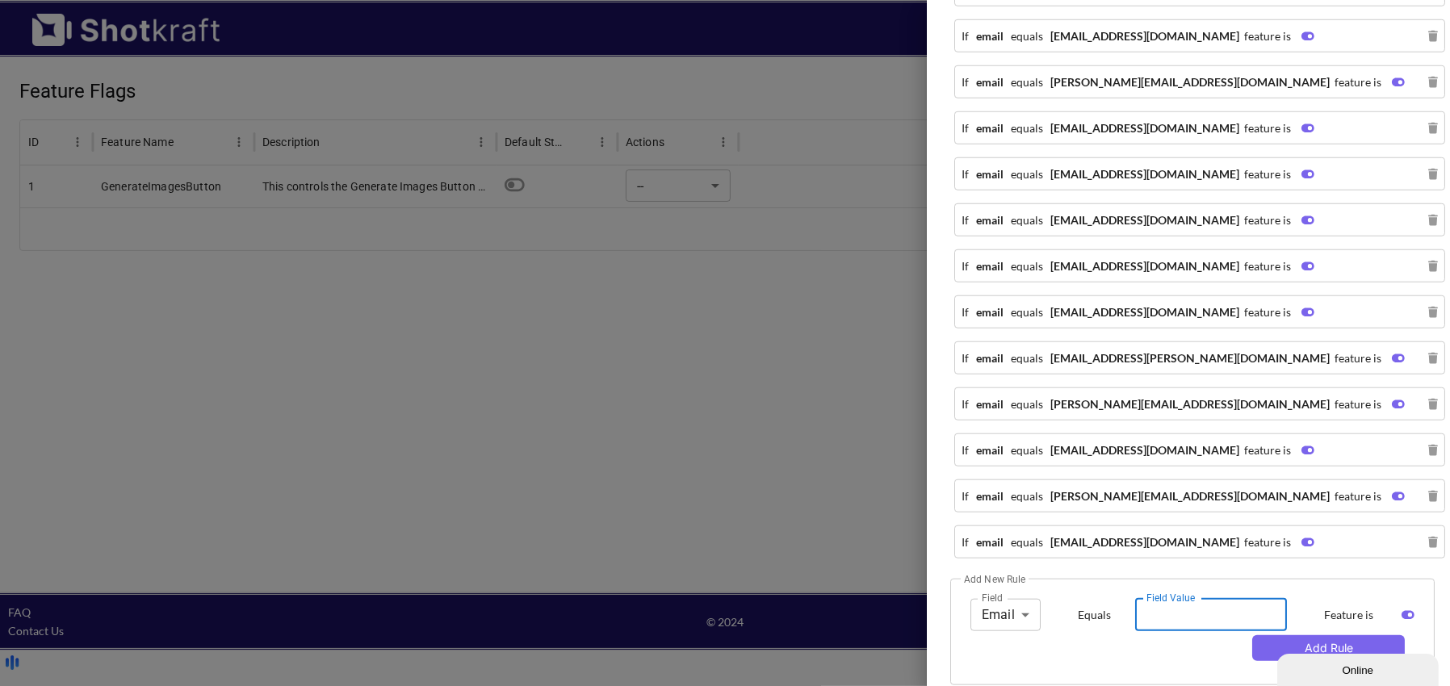
click at [1169, 606] on input "Field Value" at bounding box center [1211, 615] width 152 height 32
paste input "**********"
click at [1135, 599] on input "**********" at bounding box center [1211, 615] width 152 height 32
type input "**********"
click at [1303, 635] on button "Add Rule" at bounding box center [1328, 648] width 153 height 26
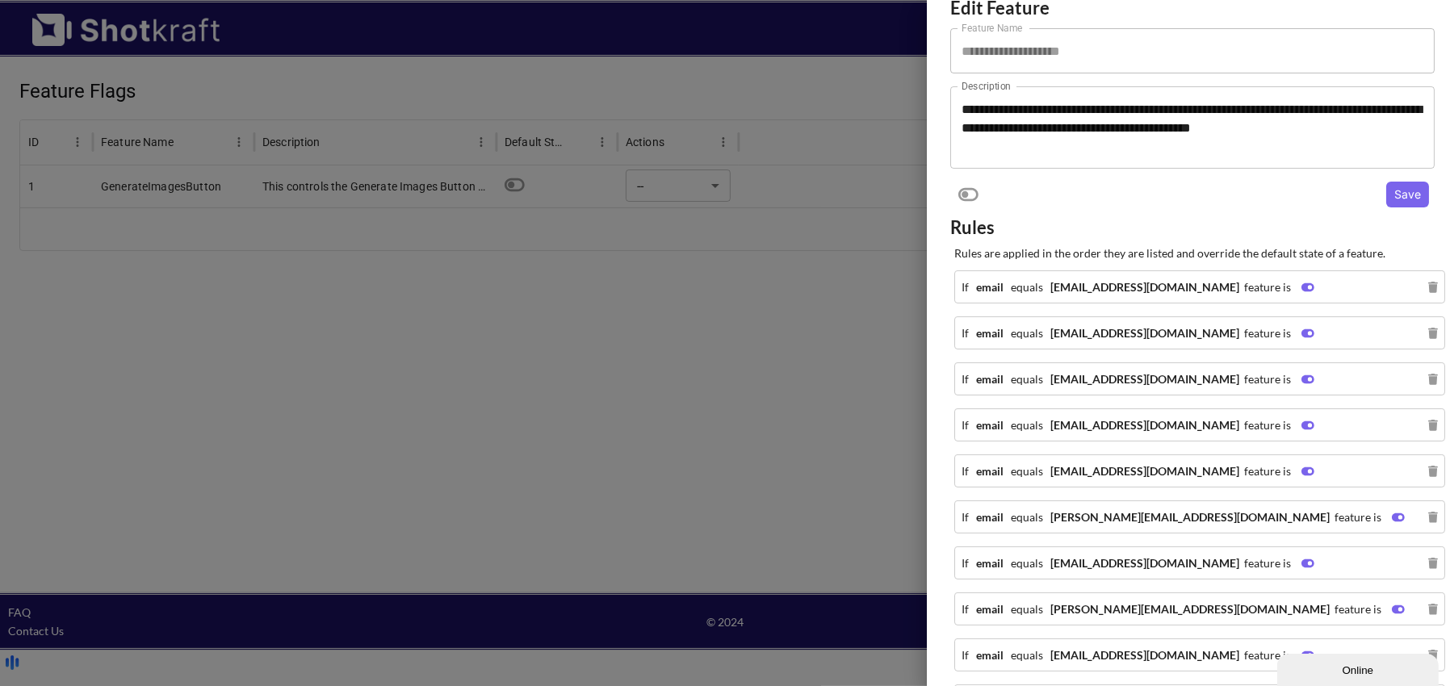
scroll to position [0, 0]
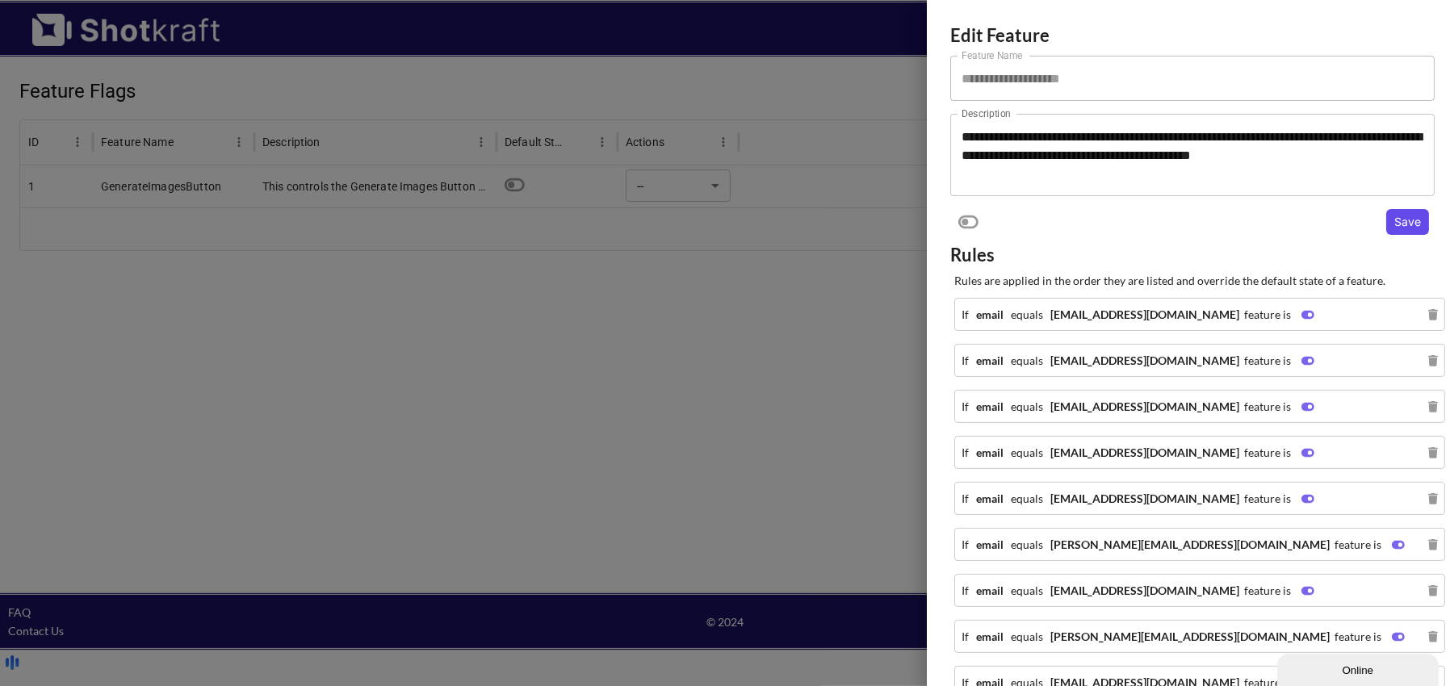
click at [1406, 221] on button "Save" at bounding box center [1407, 222] width 43 height 26
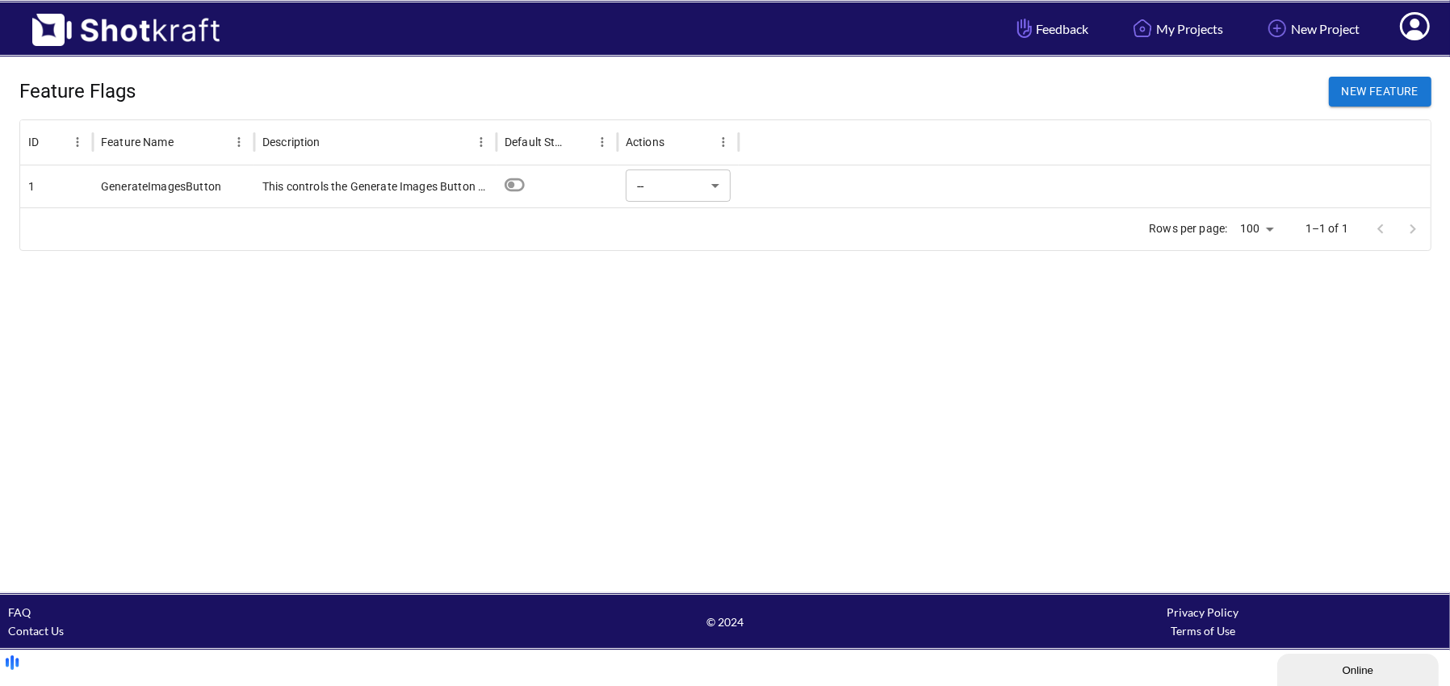
click at [783, 184] on div at bounding box center [1085, 186] width 692 height 42
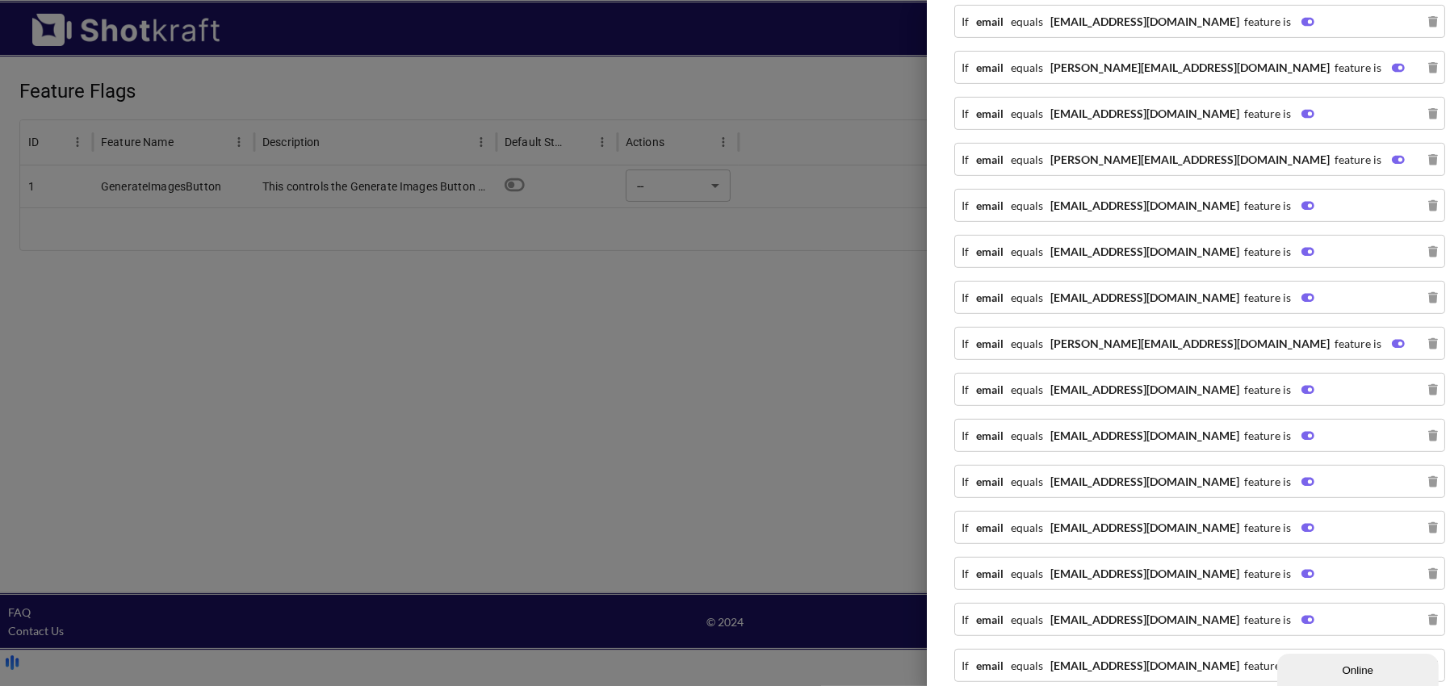
scroll to position [568, 0]
click at [733, 334] on div at bounding box center [725, 343] width 1450 height 686
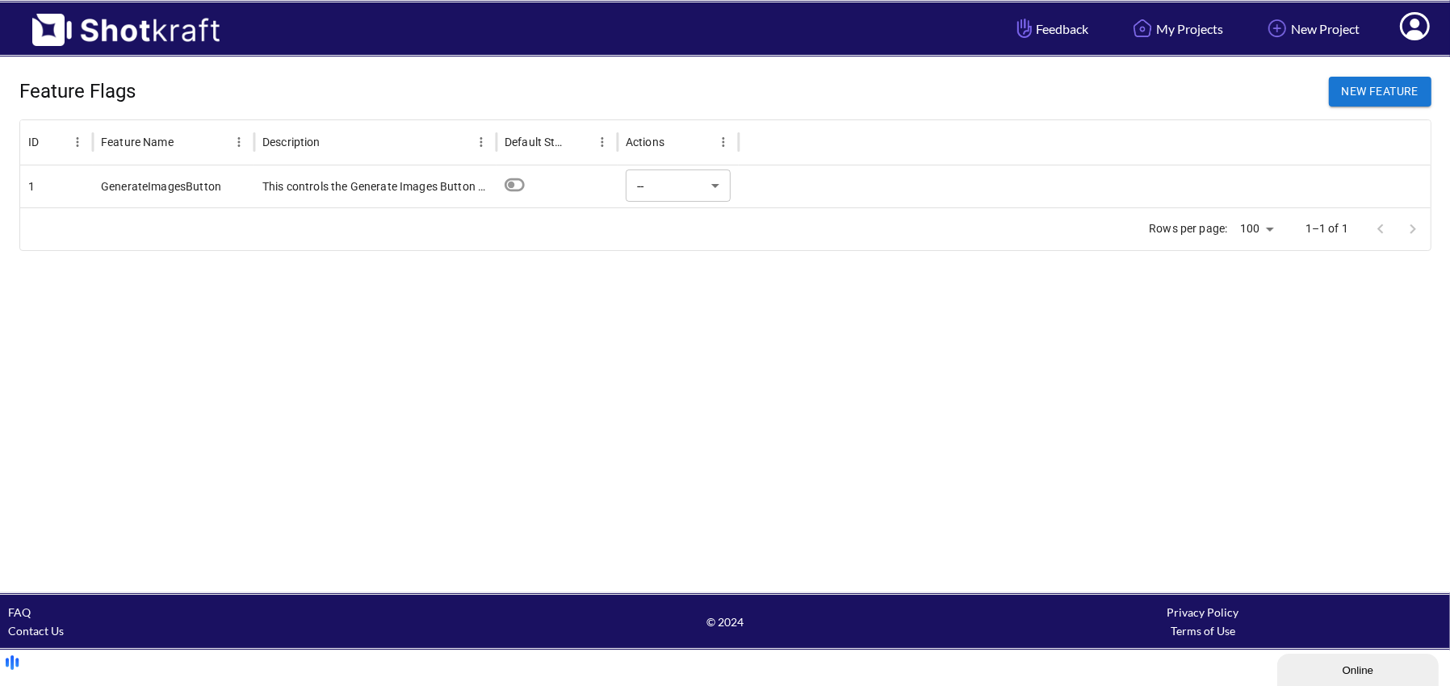
click at [1429, 30] on span at bounding box center [1415, 29] width 54 height 50
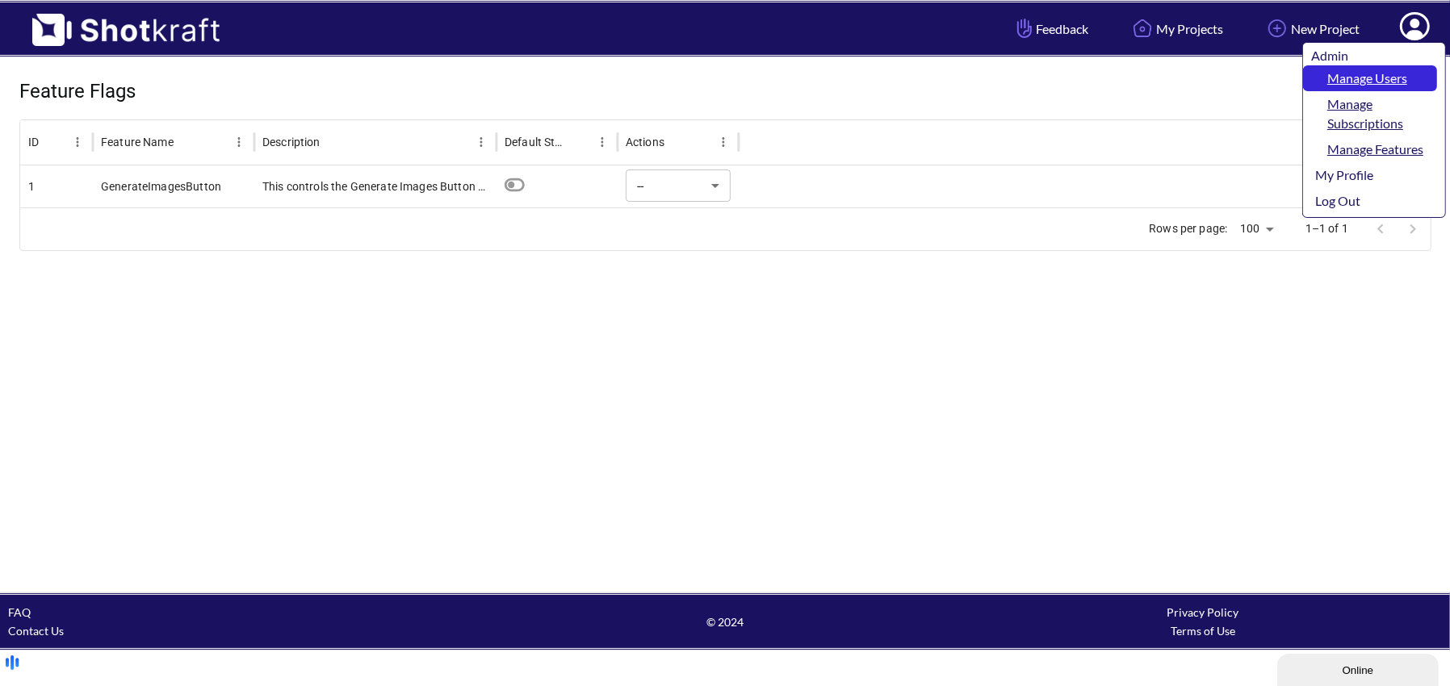
click at [1345, 82] on link "Manage Users" at bounding box center [1370, 78] width 134 height 26
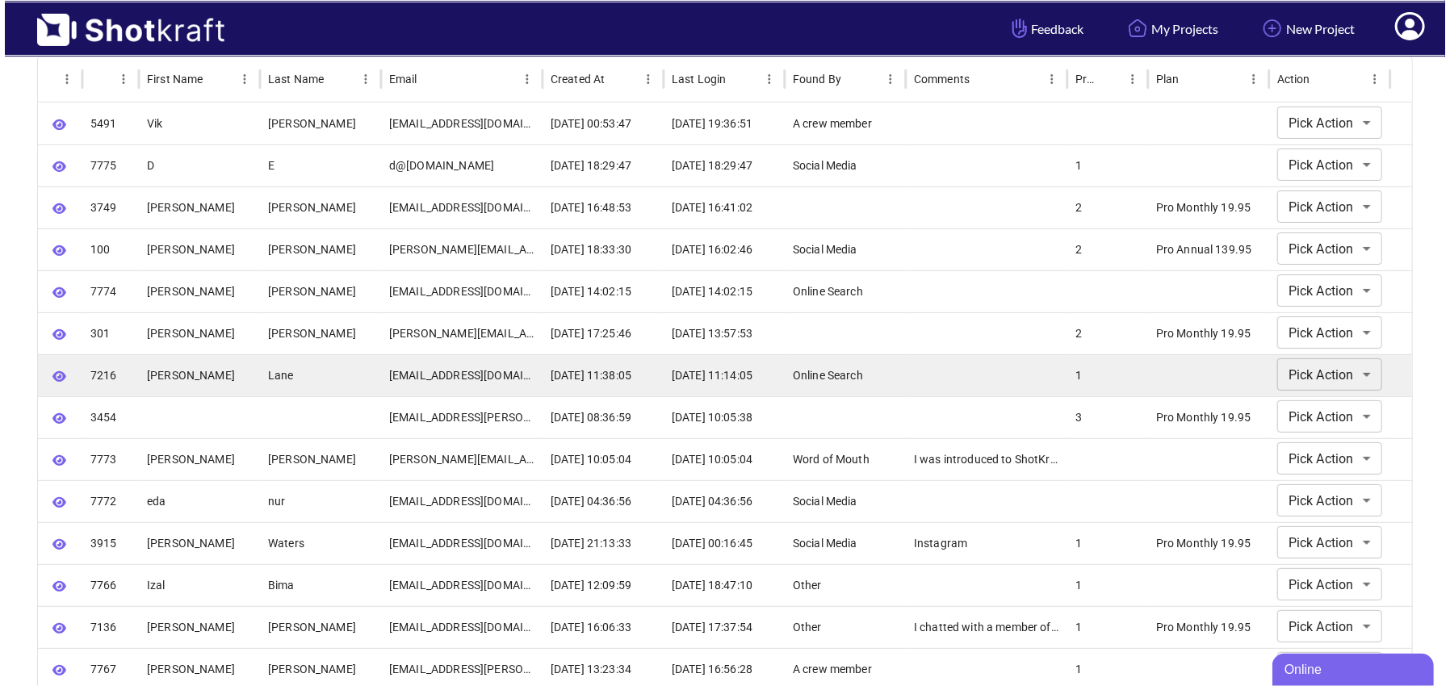
scroll to position [165, 0]
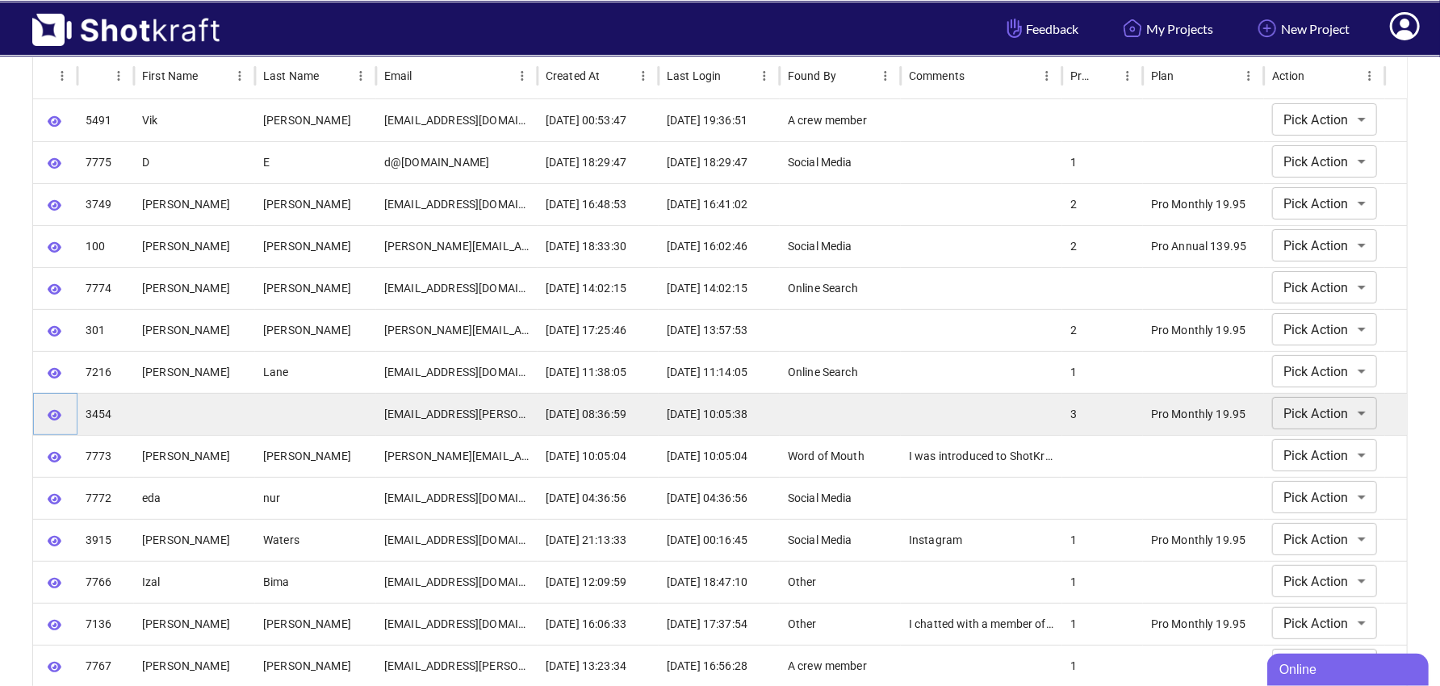
click at [59, 409] on icon "button" at bounding box center [55, 415] width 14 height 12
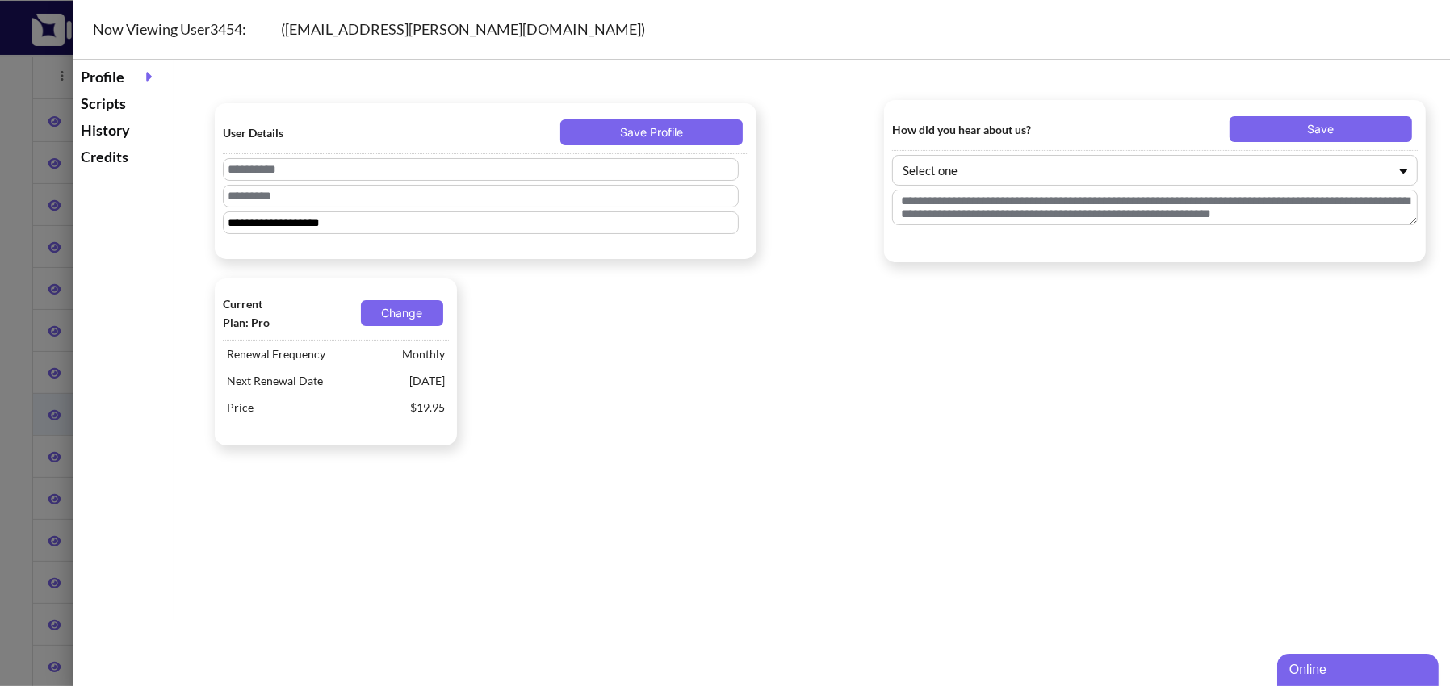
click at [106, 101] on div "Scripts" at bounding box center [123, 103] width 93 height 27
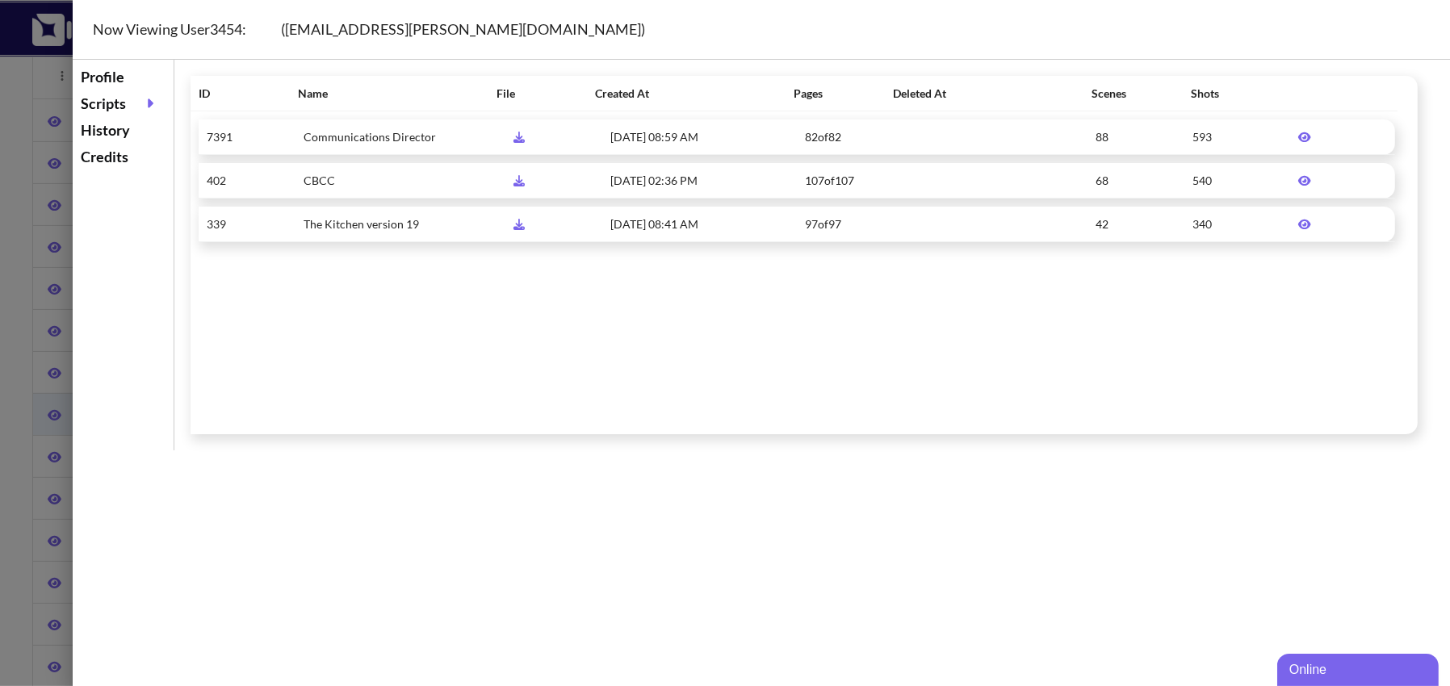
click at [1298, 135] on icon at bounding box center [1304, 137] width 13 height 10
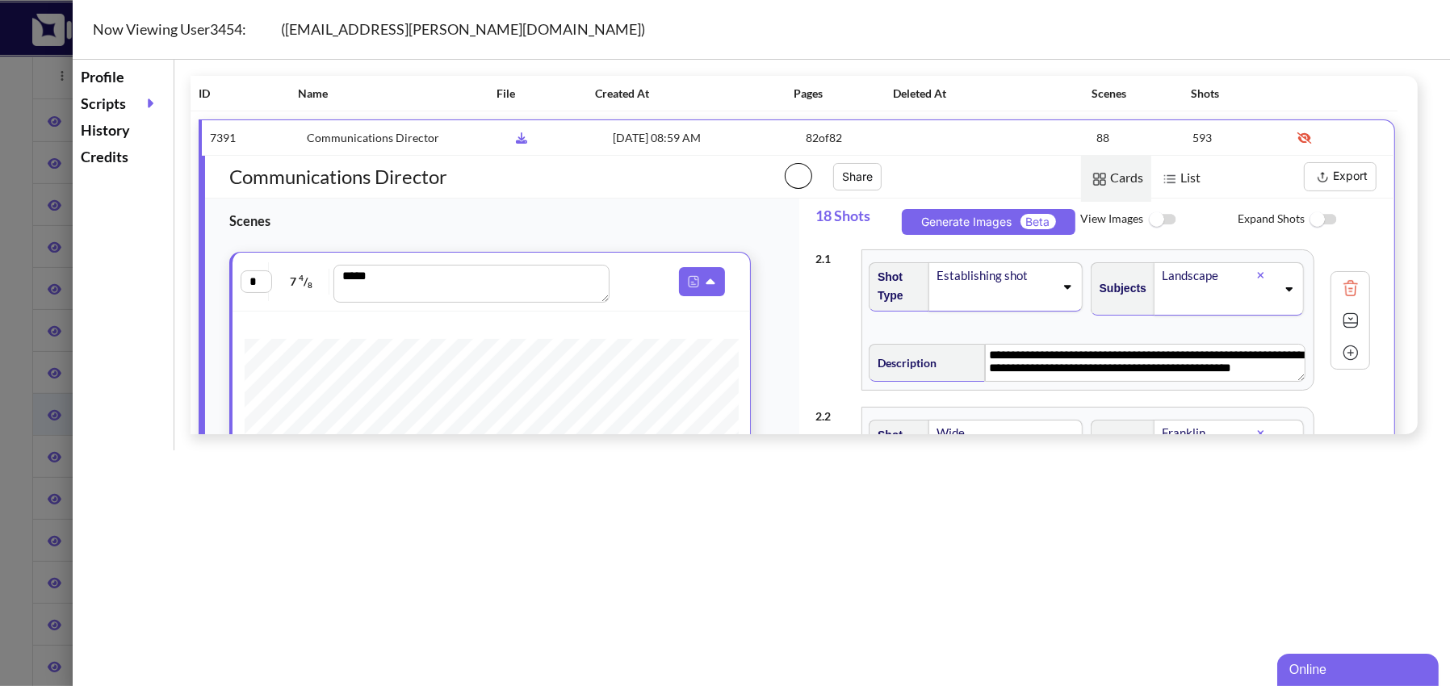
click at [1339, 175] on button "Export" at bounding box center [1340, 176] width 73 height 29
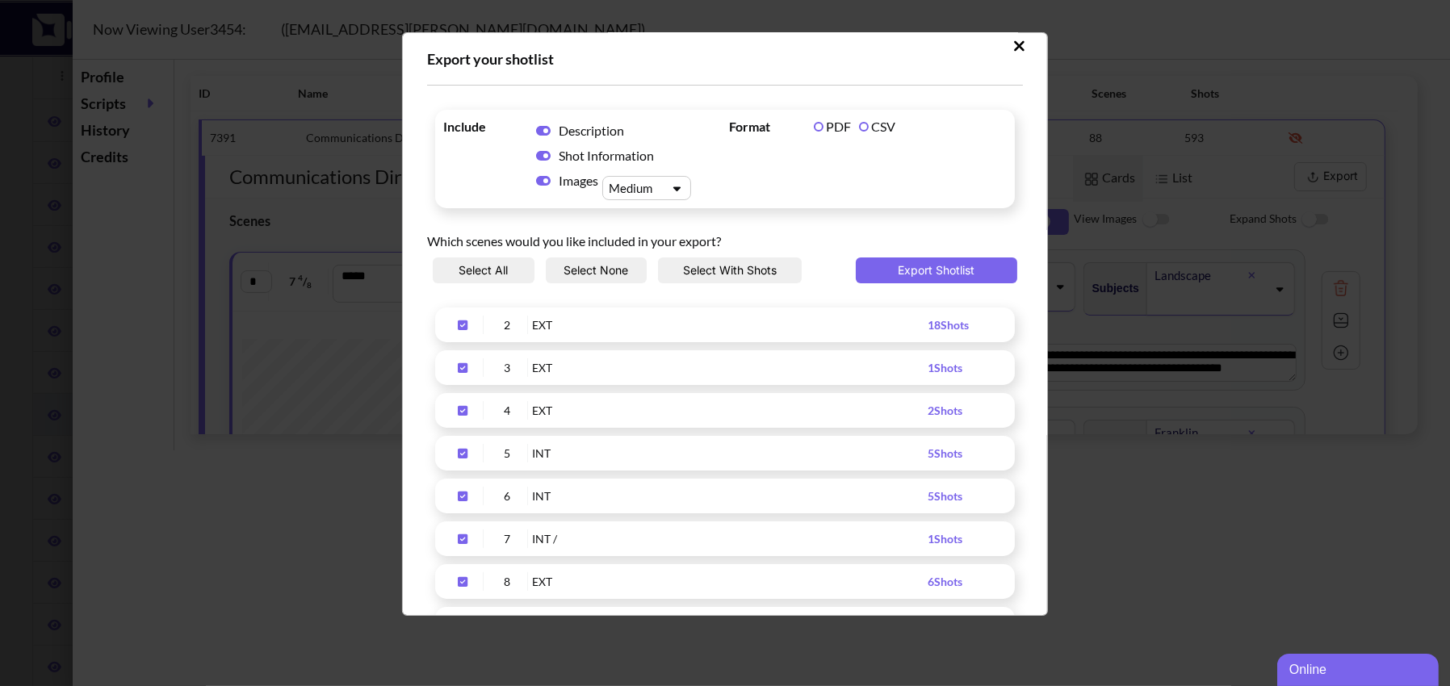
scroll to position [0, 0]
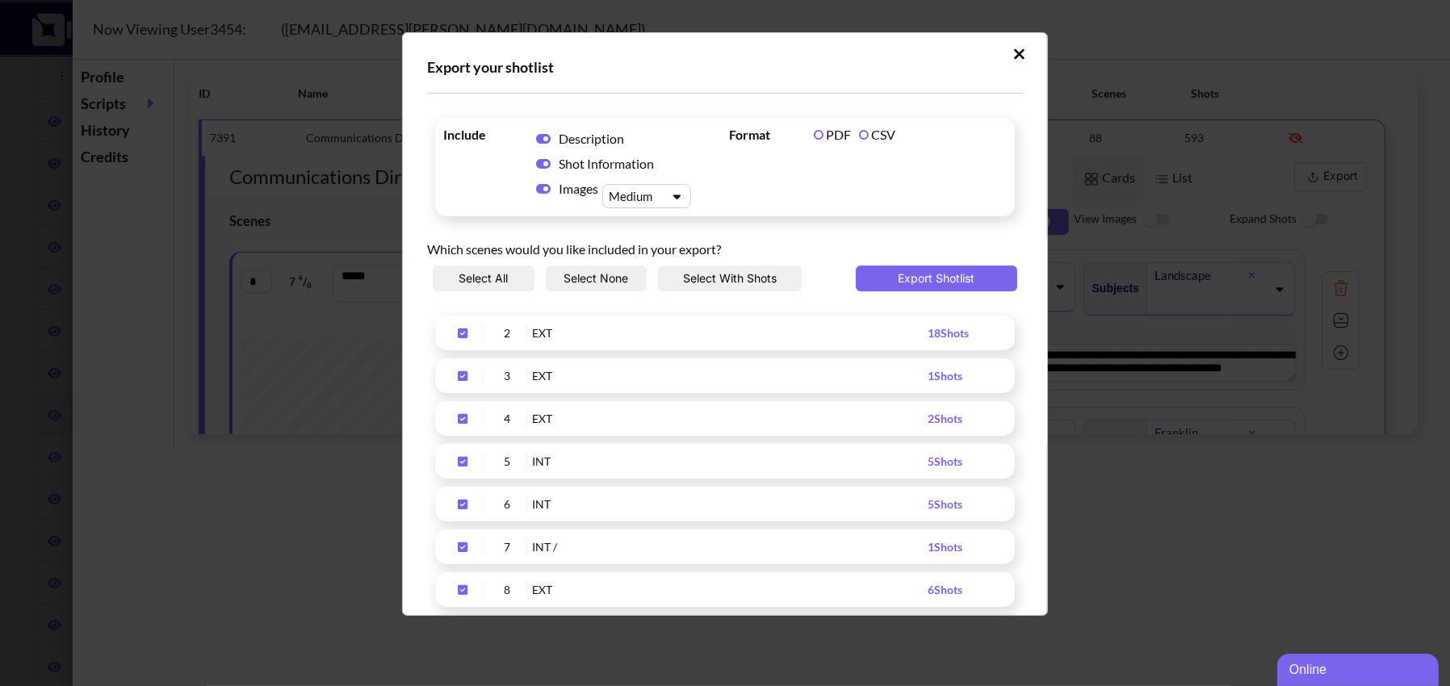
click at [592, 280] on button "Select None" at bounding box center [597, 279] width 102 height 26
click at [460, 334] on icon "Upload Script" at bounding box center [463, 333] width 26 height 11
click at [462, 377] on icon "Upload Script" at bounding box center [463, 375] width 26 height 11
click at [463, 420] on icon "Upload Script" at bounding box center [463, 418] width 26 height 11
click at [467, 463] on icon "Upload Script" at bounding box center [463, 462] width 10 height 10
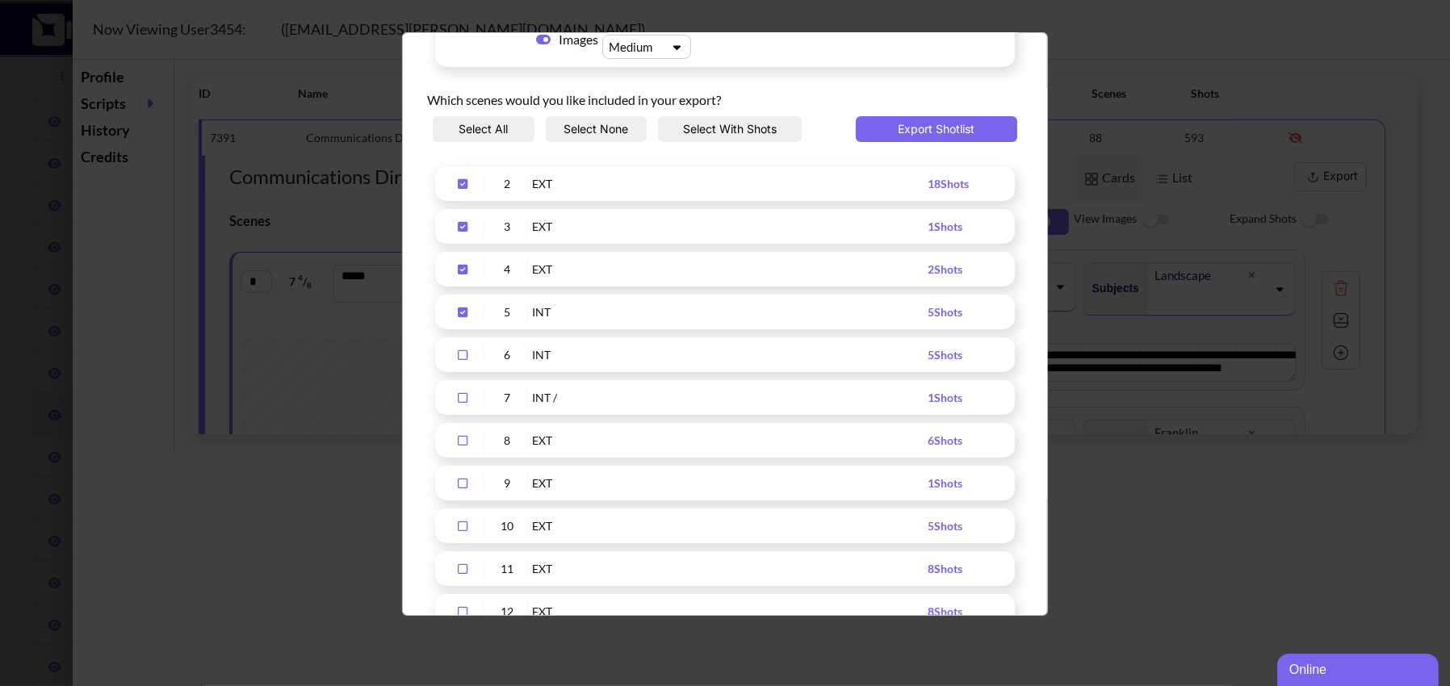
scroll to position [158, 0]
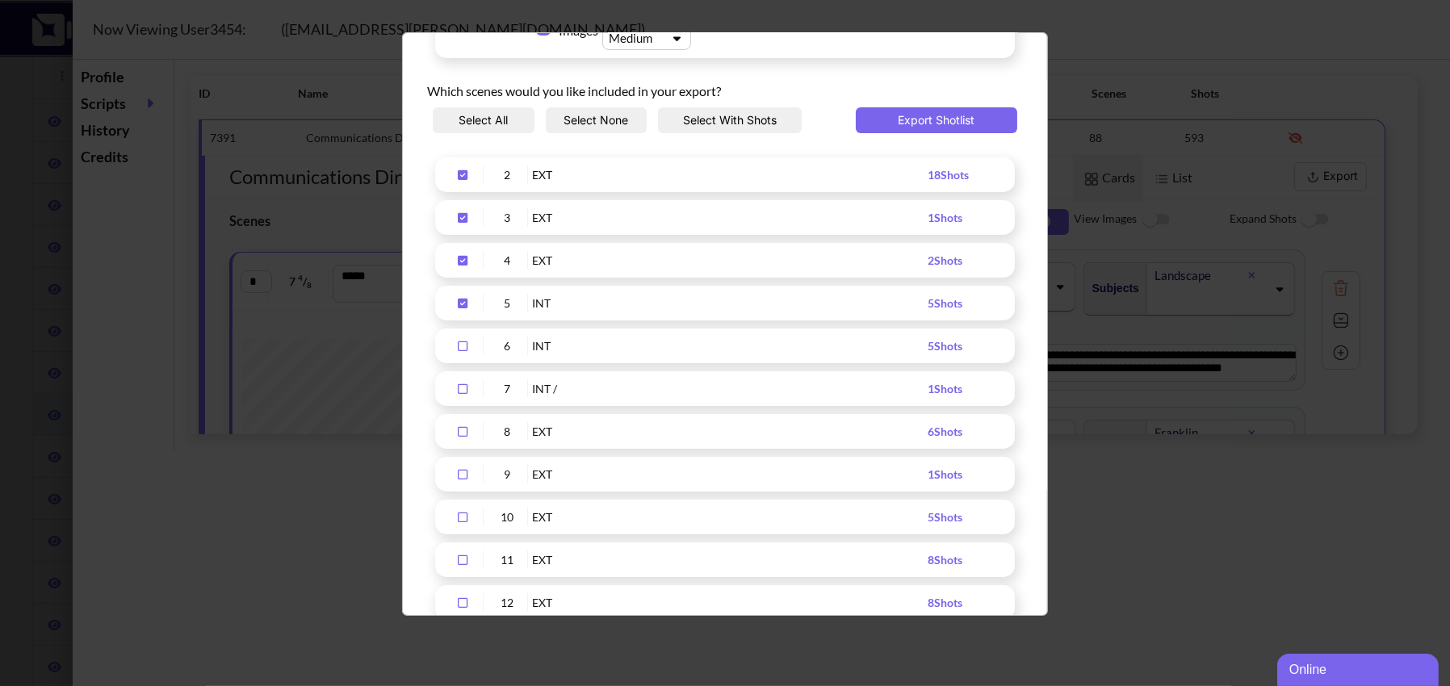
click at [462, 341] on icon "Upload Script" at bounding box center [463, 346] width 10 height 10
click at [462, 379] on div "Upload Script" at bounding box center [463, 388] width 40 height 19
click at [462, 433] on icon "Upload Script" at bounding box center [463, 431] width 26 height 11
click at [465, 475] on icon "Upload Script" at bounding box center [463, 474] width 26 height 11
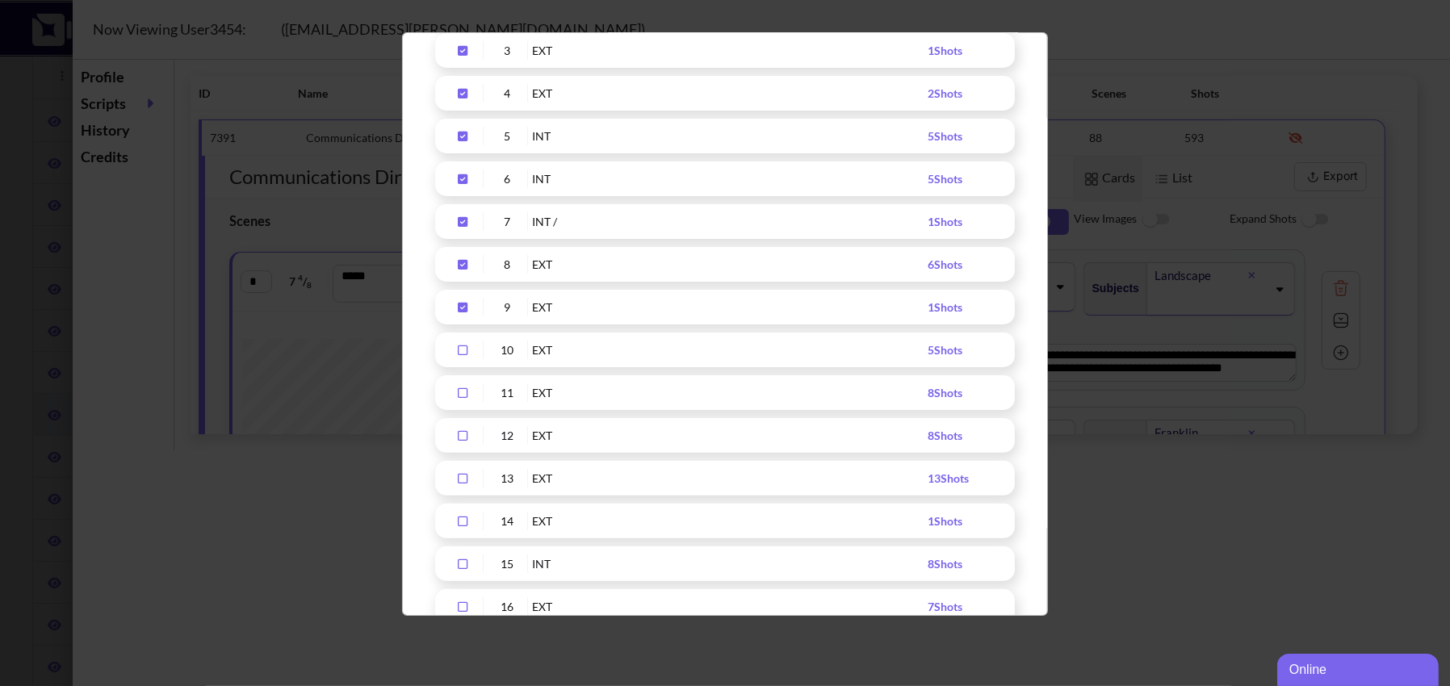
scroll to position [353, 0]
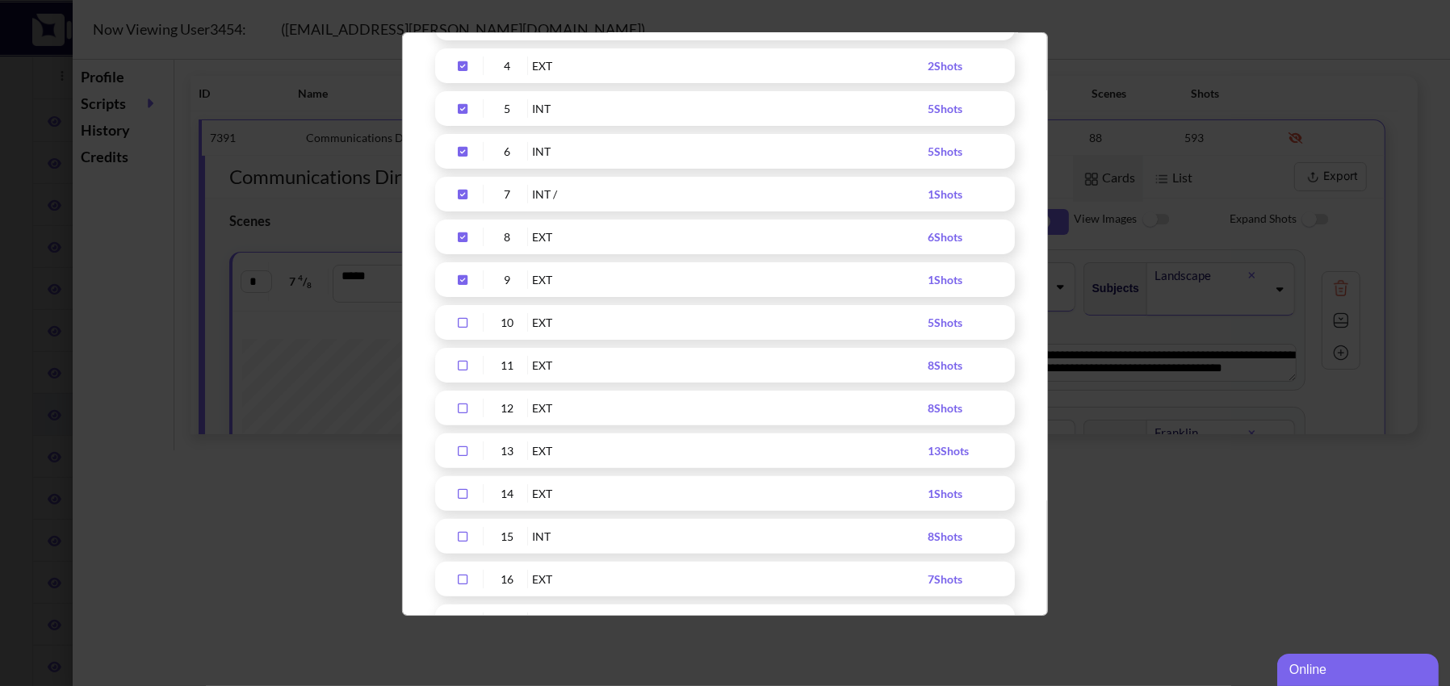
click at [460, 326] on div "Upload Script" at bounding box center [463, 322] width 40 height 19
click at [462, 363] on icon "Upload Script" at bounding box center [463, 365] width 26 height 11
click at [463, 407] on icon "Upload Script" at bounding box center [463, 408] width 26 height 11
click at [464, 453] on icon "Upload Script" at bounding box center [463, 451] width 26 height 11
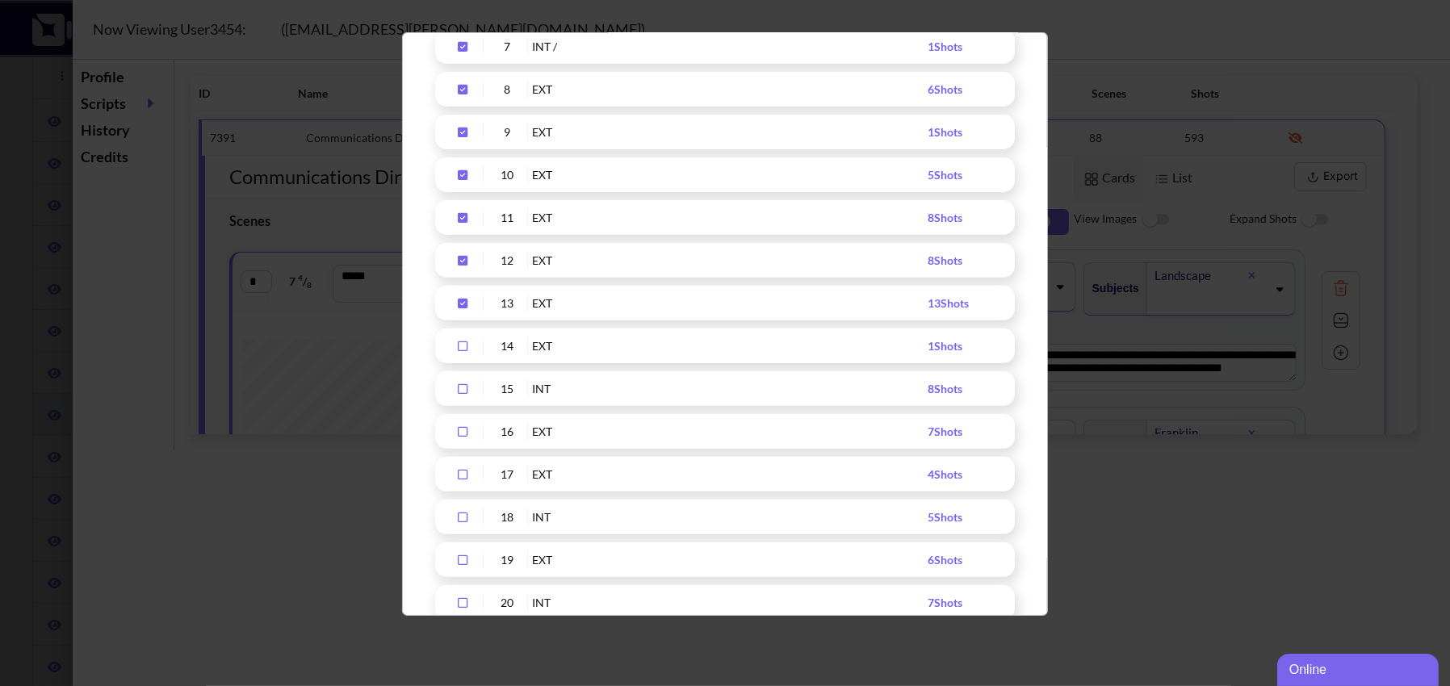
scroll to position [515, 0]
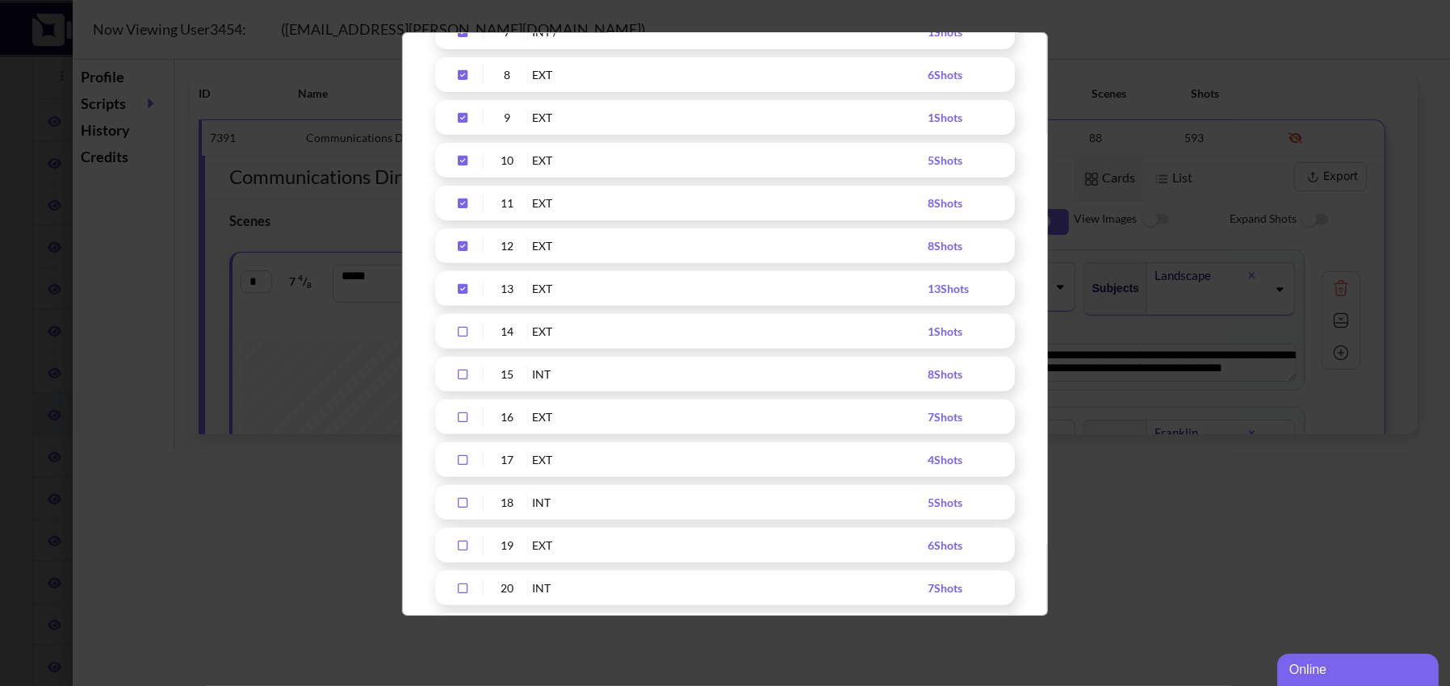
click at [465, 328] on icon "Upload Script" at bounding box center [463, 331] width 26 height 11
click at [463, 372] on icon "Upload Script" at bounding box center [463, 374] width 26 height 11
click at [462, 414] on icon "Upload Script" at bounding box center [463, 417] width 26 height 11
click at [464, 459] on icon "Upload Script" at bounding box center [463, 459] width 26 height 11
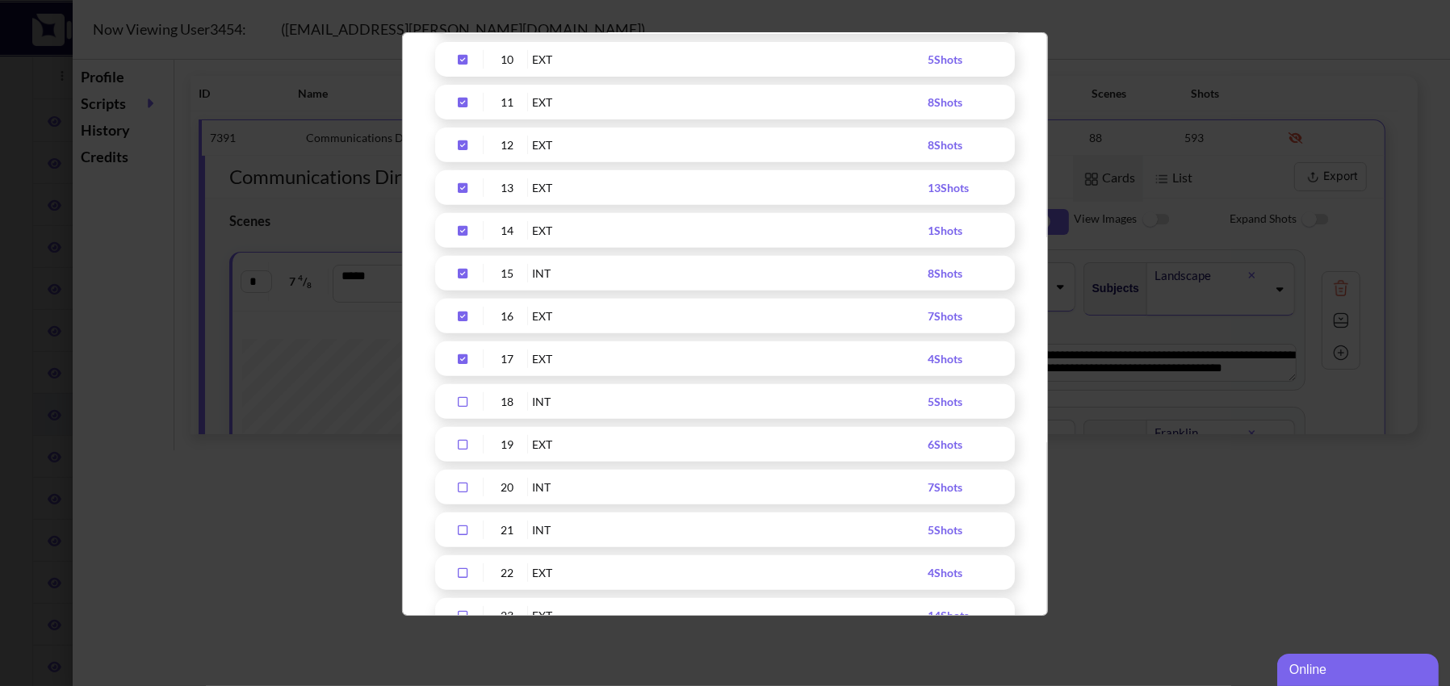
click at [462, 400] on icon "Upload Script" at bounding box center [463, 401] width 26 height 11
click at [462, 443] on icon "Upload Script" at bounding box center [463, 444] width 26 height 11
click at [461, 492] on div "Upload Script" at bounding box center [463, 487] width 40 height 19
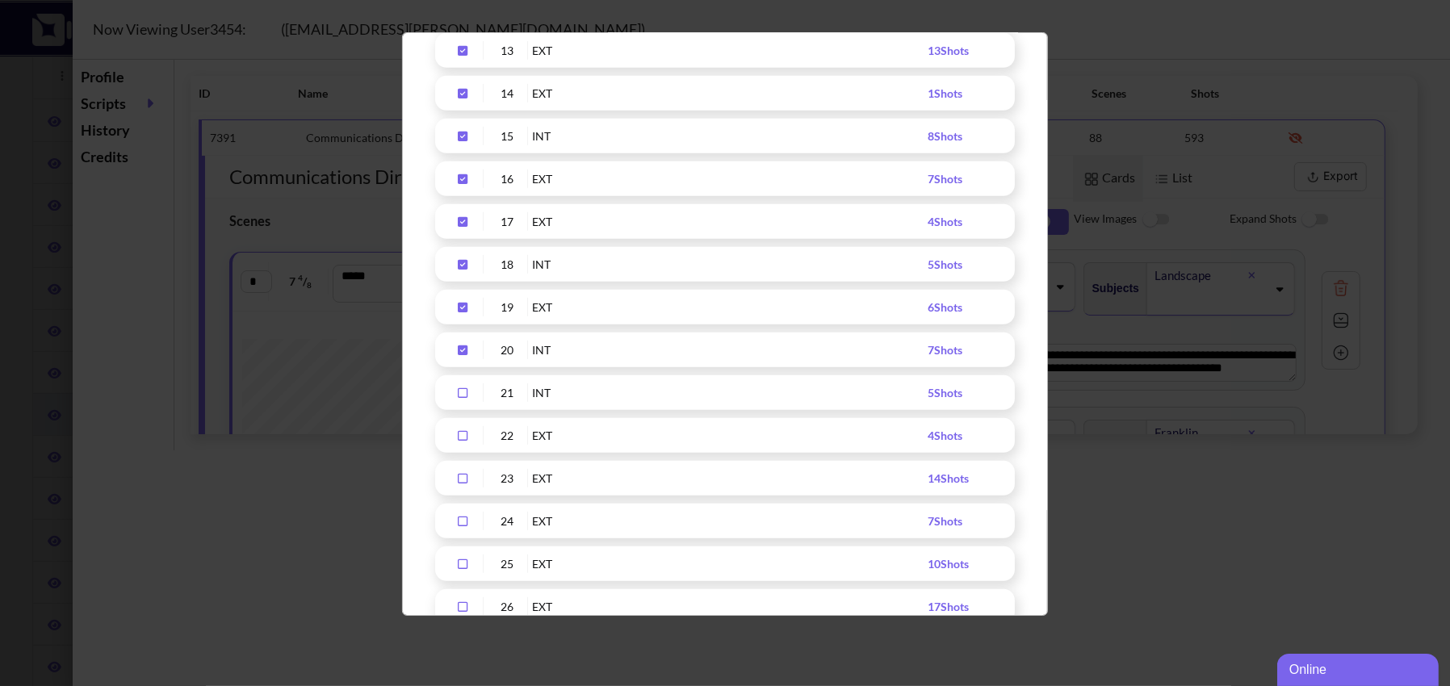
click at [461, 391] on icon "Upload Script" at bounding box center [463, 392] width 26 height 11
click at [463, 433] on icon "Upload Script" at bounding box center [463, 435] width 26 height 11
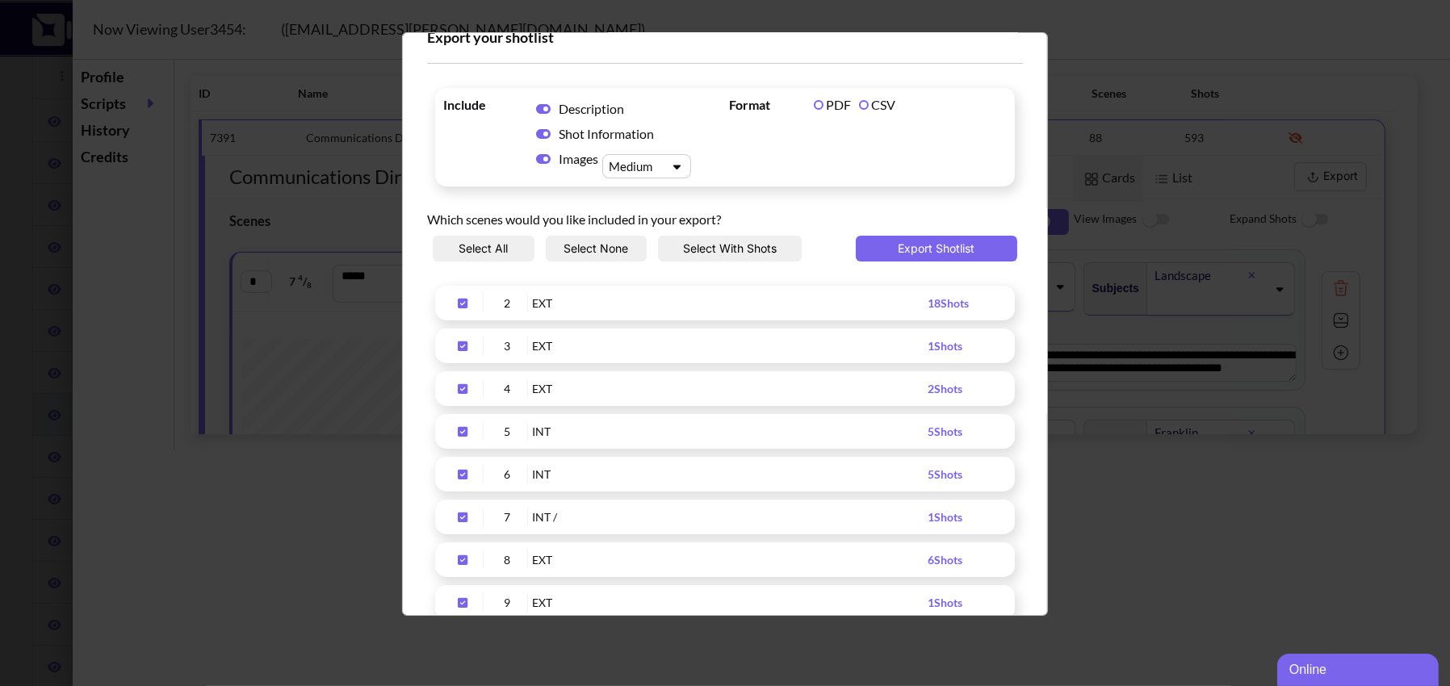
scroll to position [0, 0]
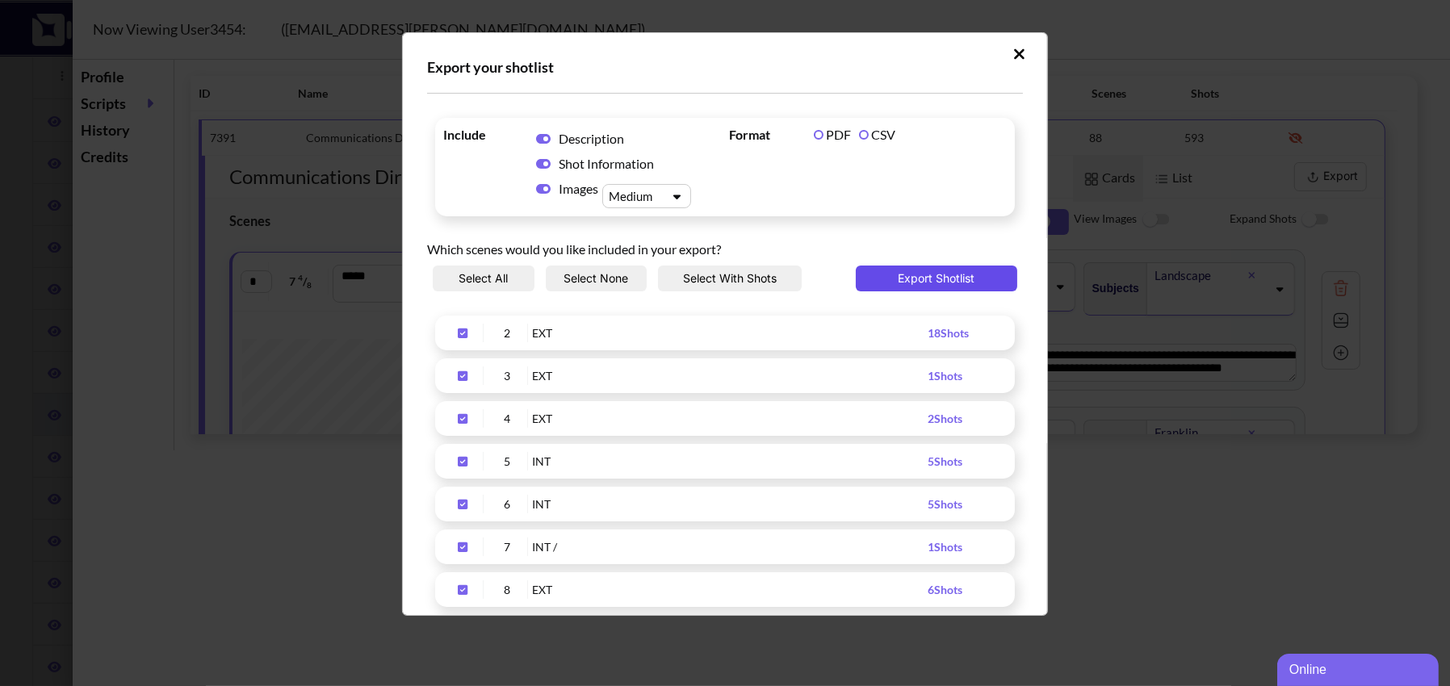
click at [931, 276] on button "Export Shotlist" at bounding box center [936, 279] width 161 height 26
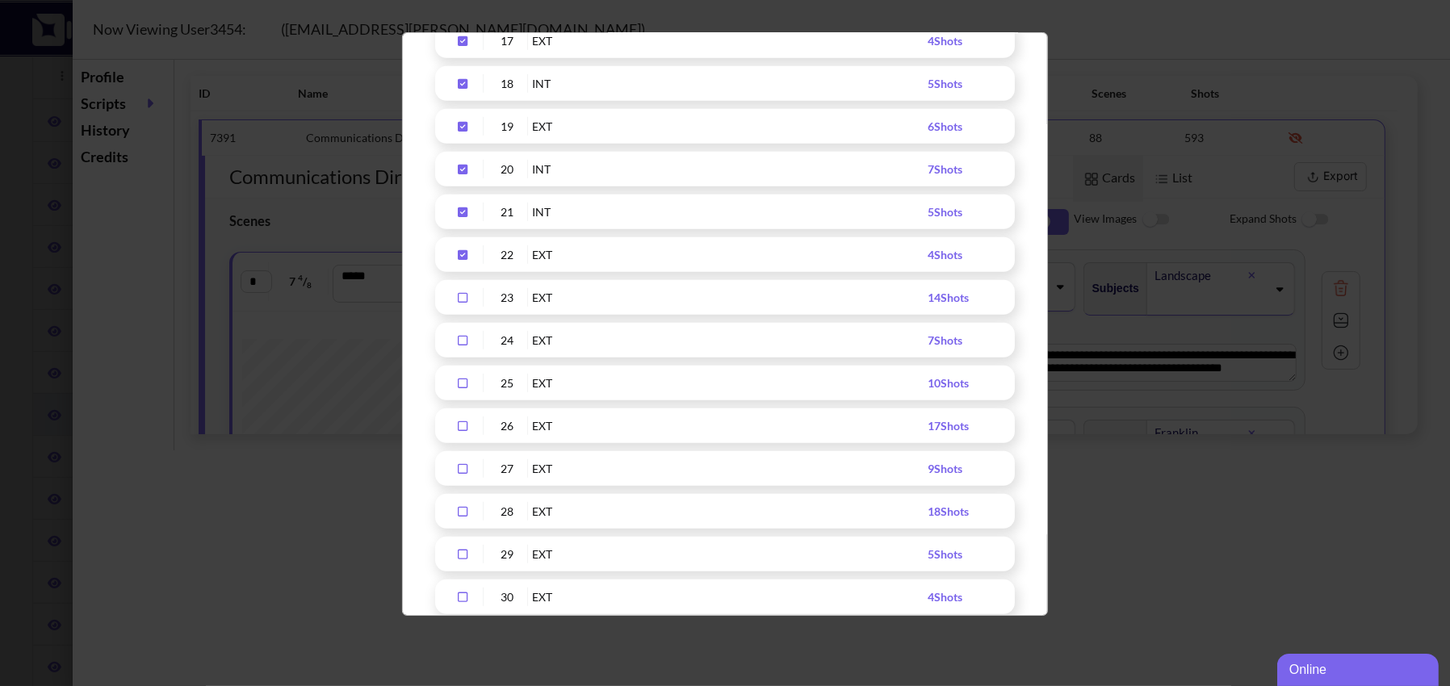
scroll to position [933, 0]
click at [466, 299] on icon "Upload Script" at bounding box center [463, 298] width 26 height 11
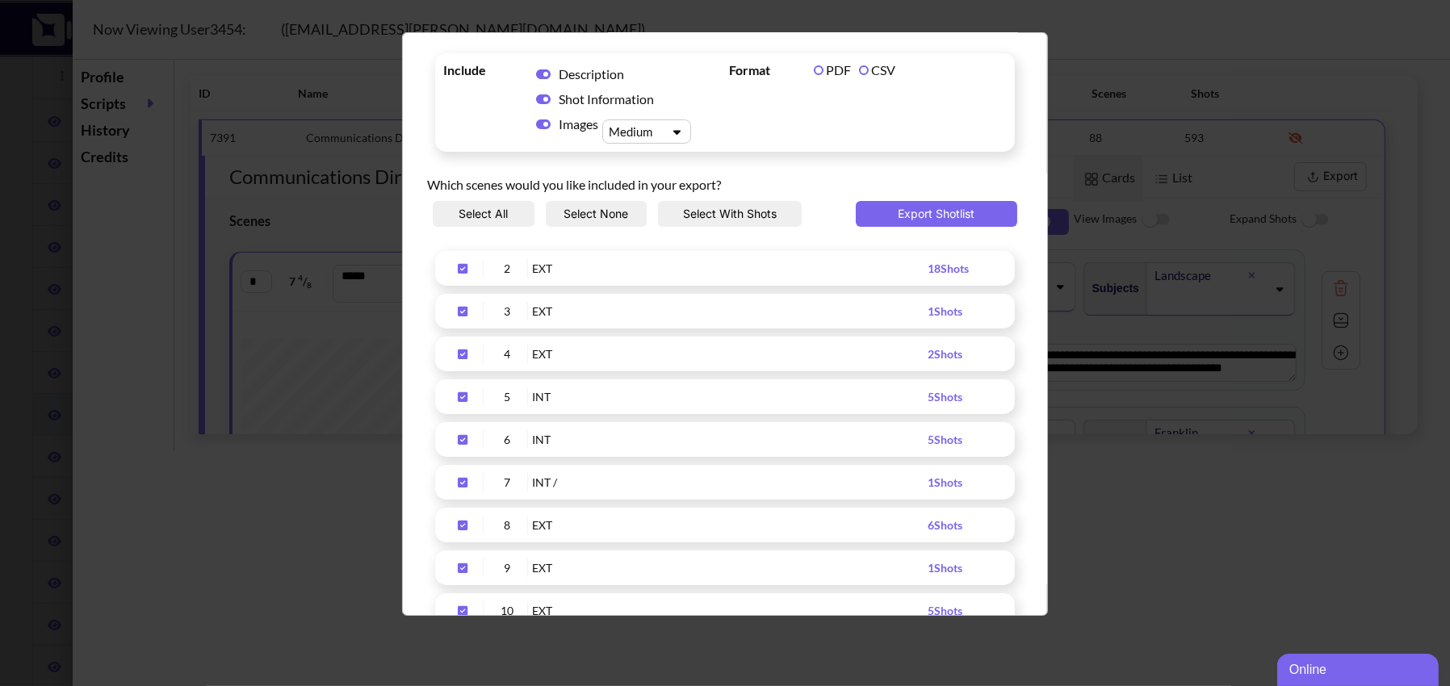
scroll to position [0, 0]
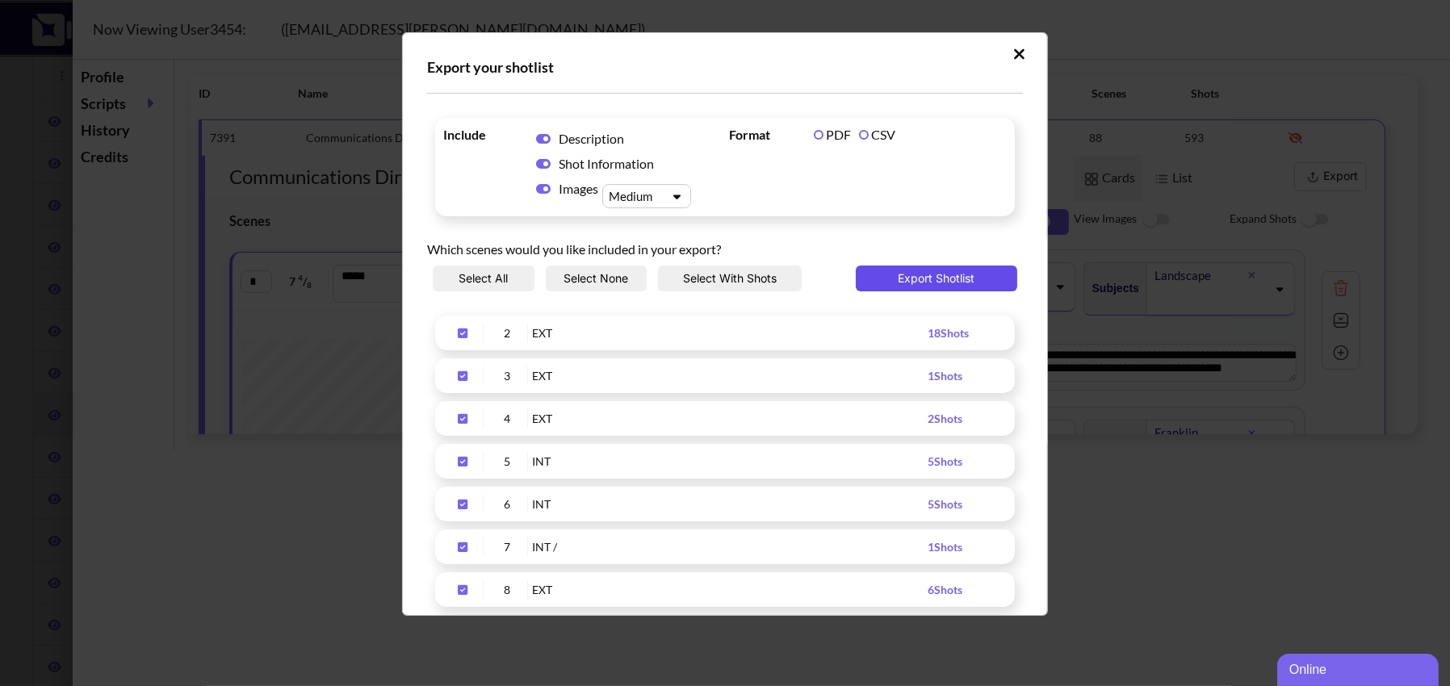
click at [908, 272] on button "Export Shotlist" at bounding box center [936, 279] width 161 height 26
